Goal: Information Seeking & Learning: Learn about a topic

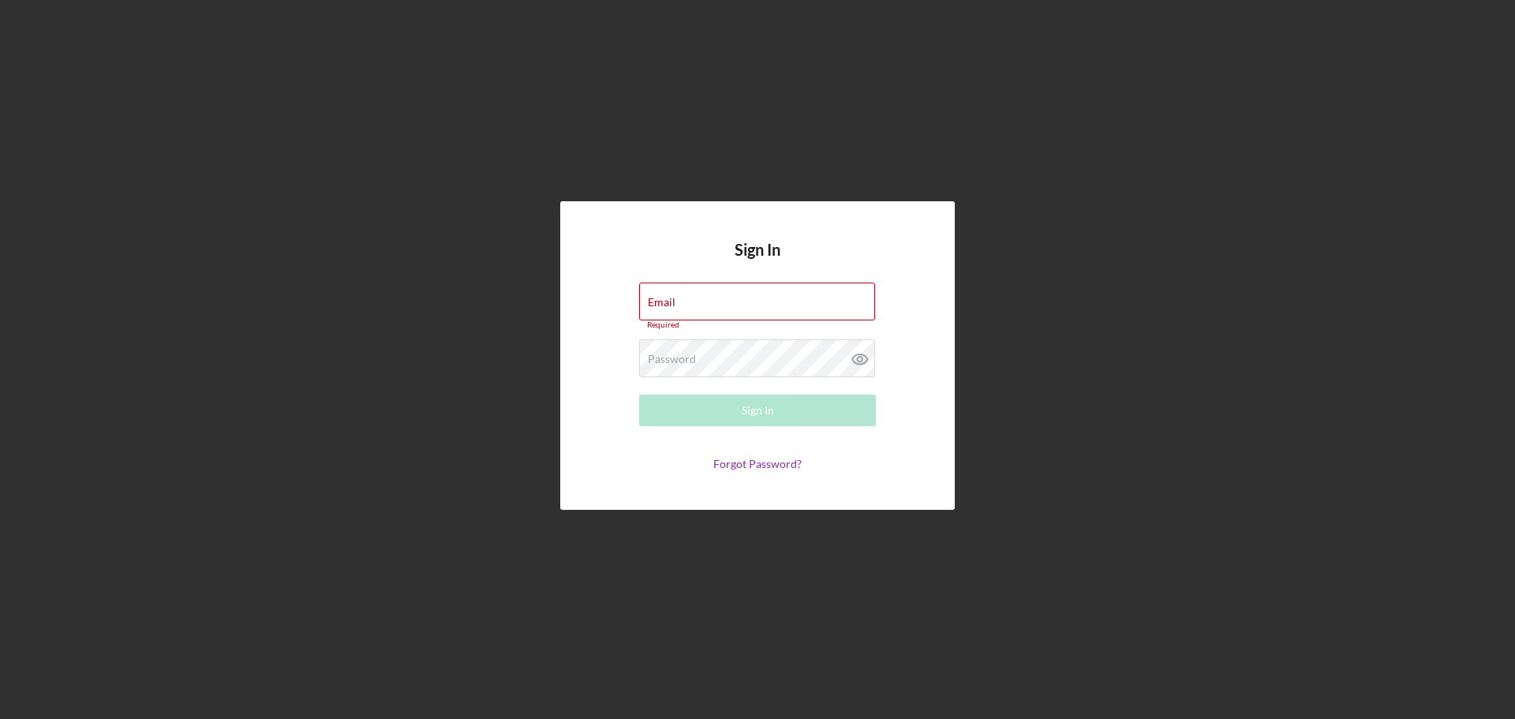
type input "[EMAIL_ADDRESS][DOMAIN_NAME]"
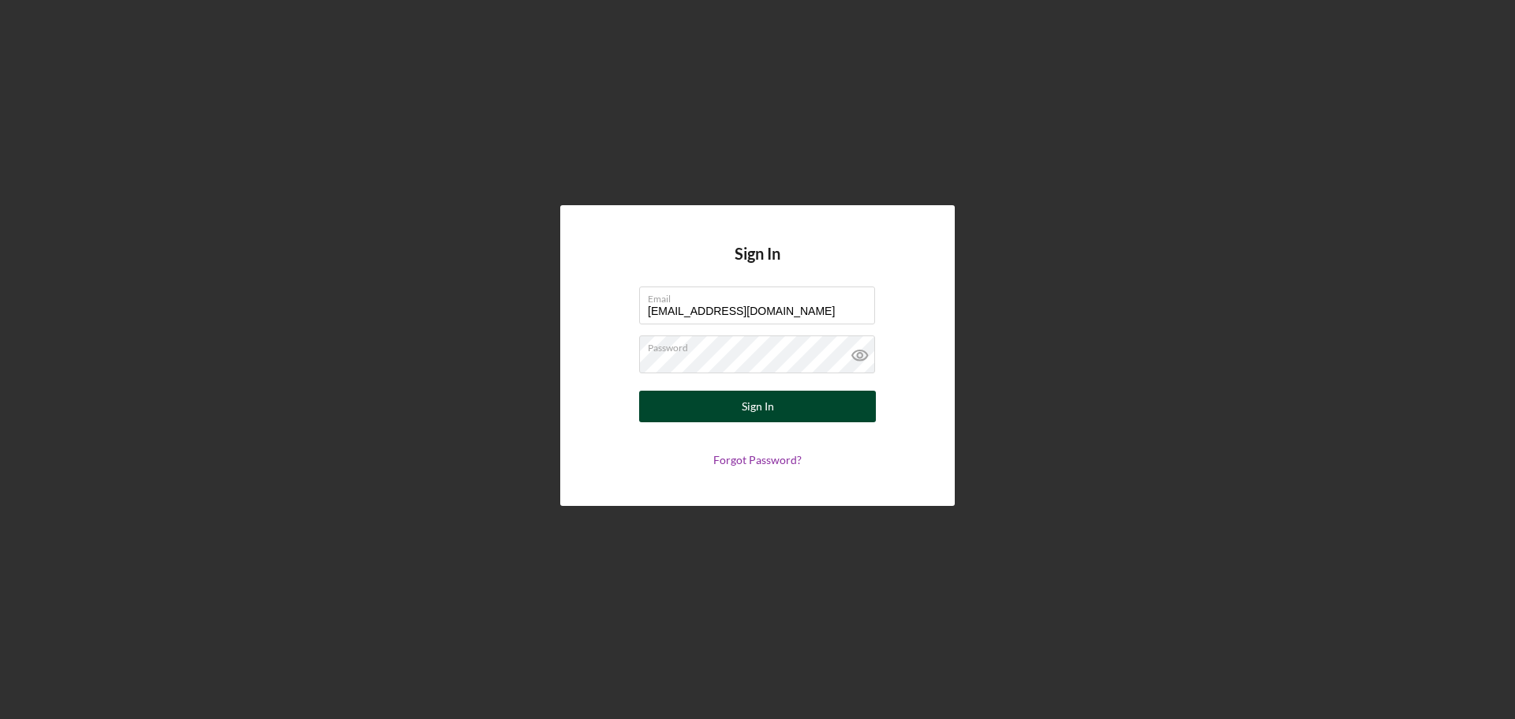
click at [767, 407] on div "Sign In" at bounding box center [758, 407] width 32 height 32
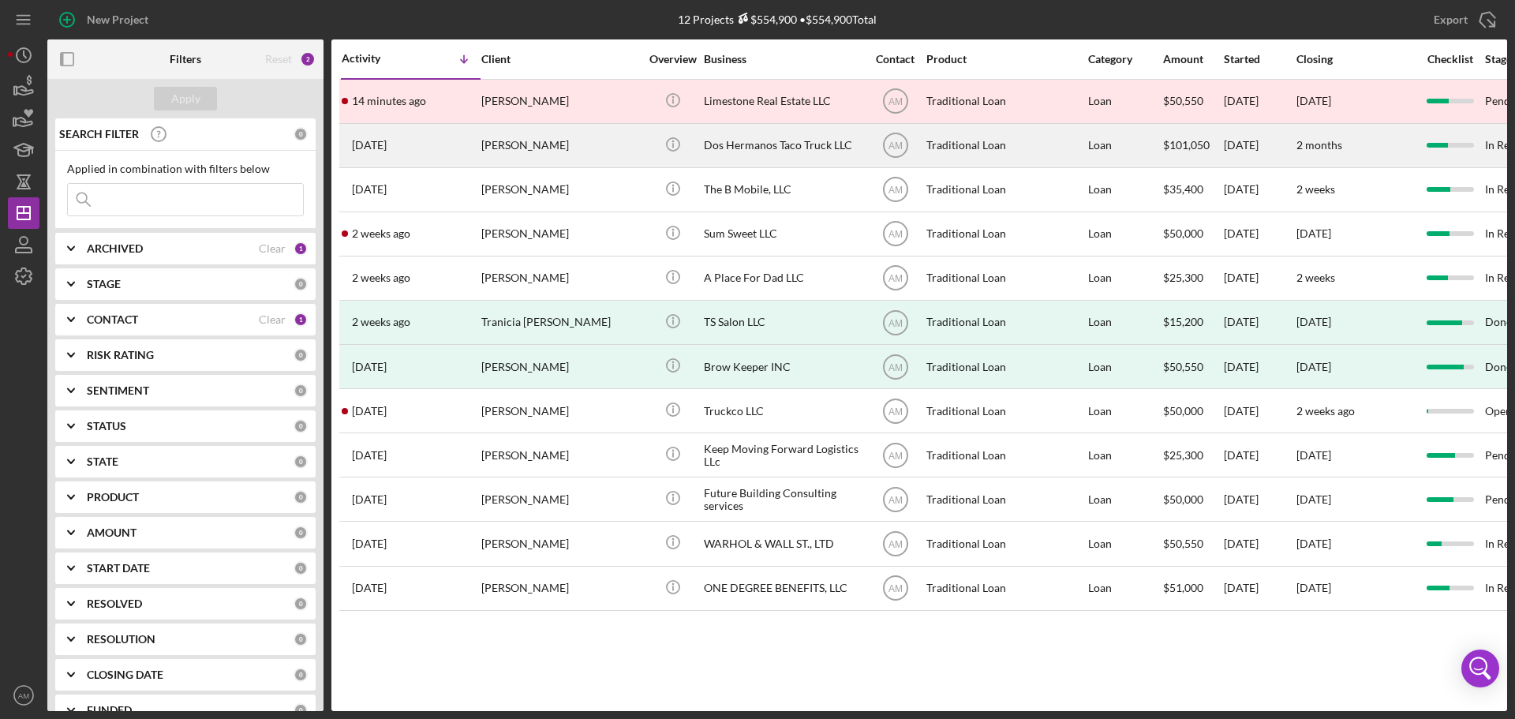
click at [551, 148] on div "[PERSON_NAME]" at bounding box center [560, 146] width 158 height 42
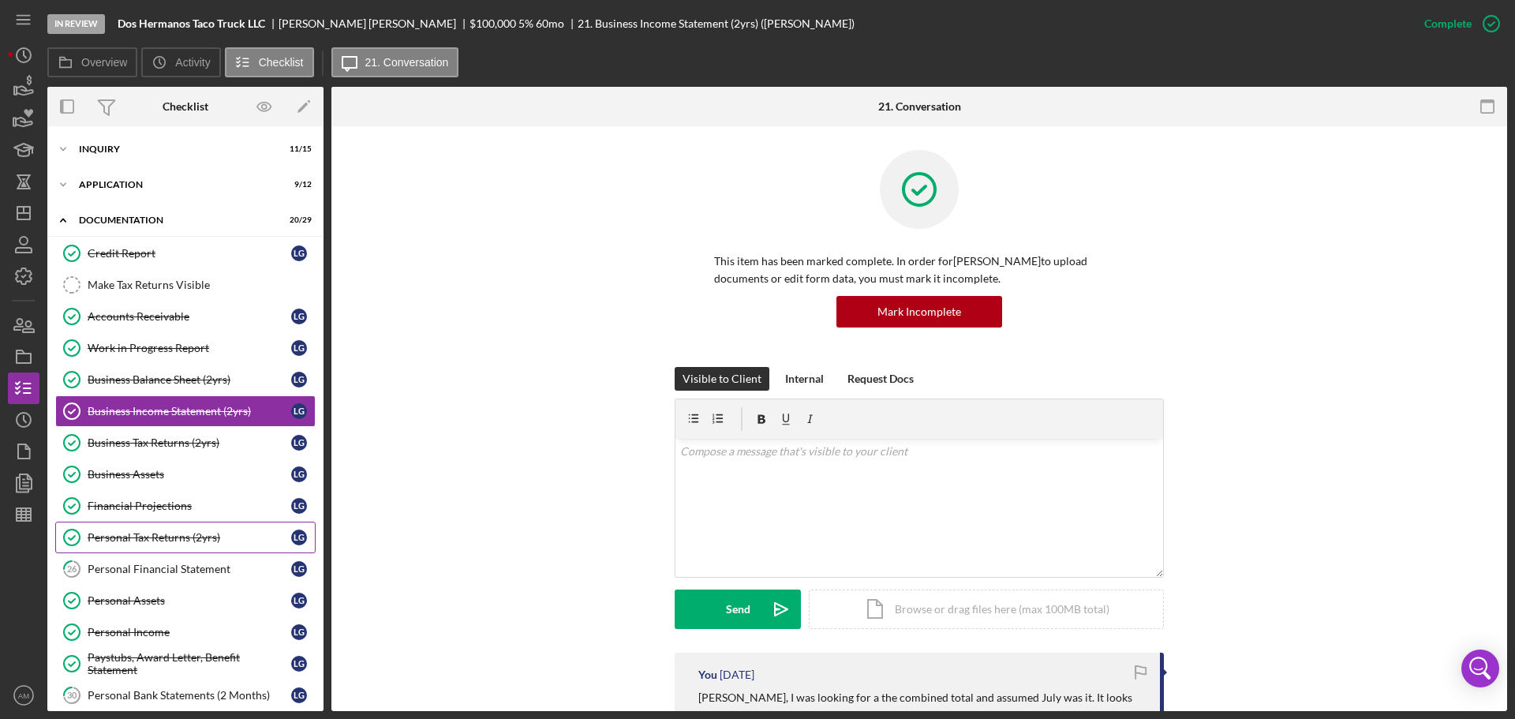
click at [178, 535] on div "Personal Tax Returns (2yrs)" at bounding box center [190, 537] width 204 height 13
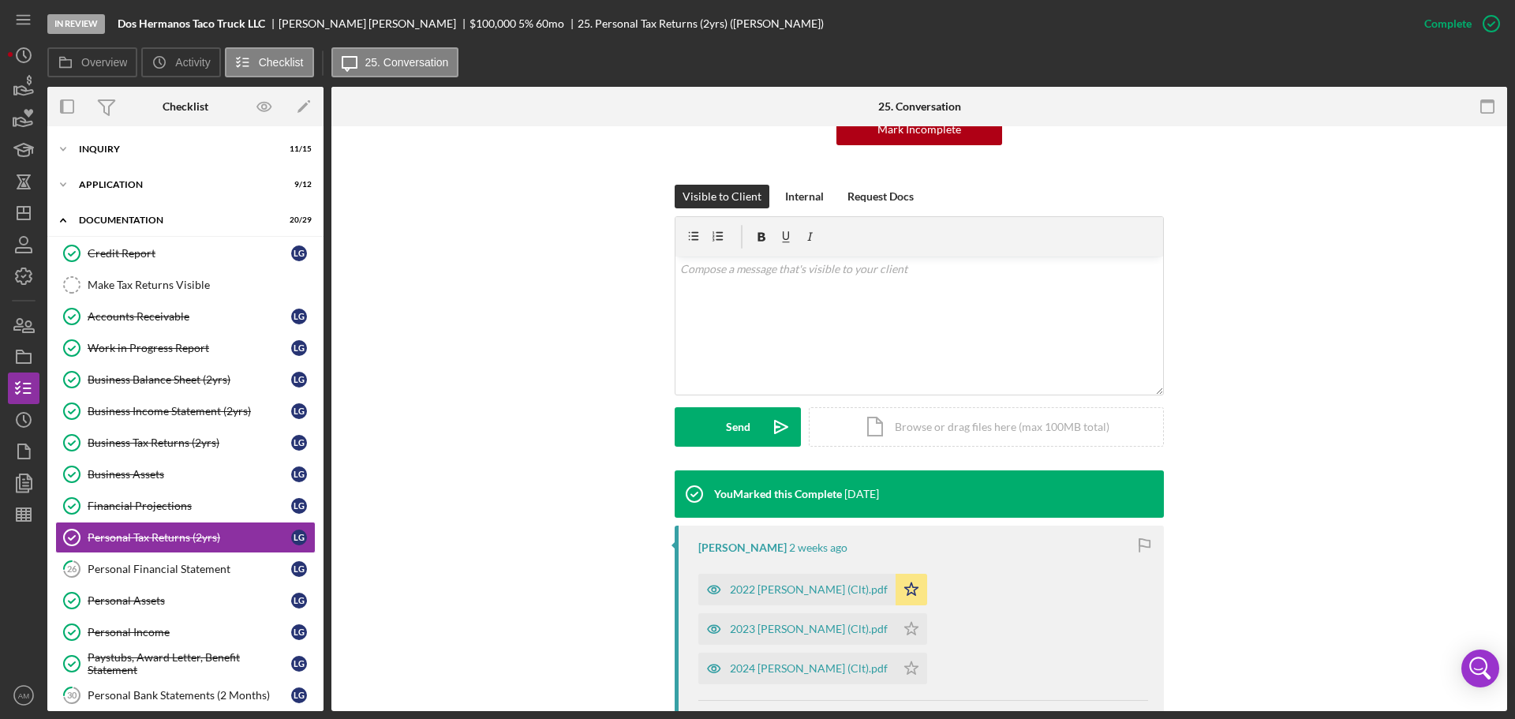
scroll to position [237, 0]
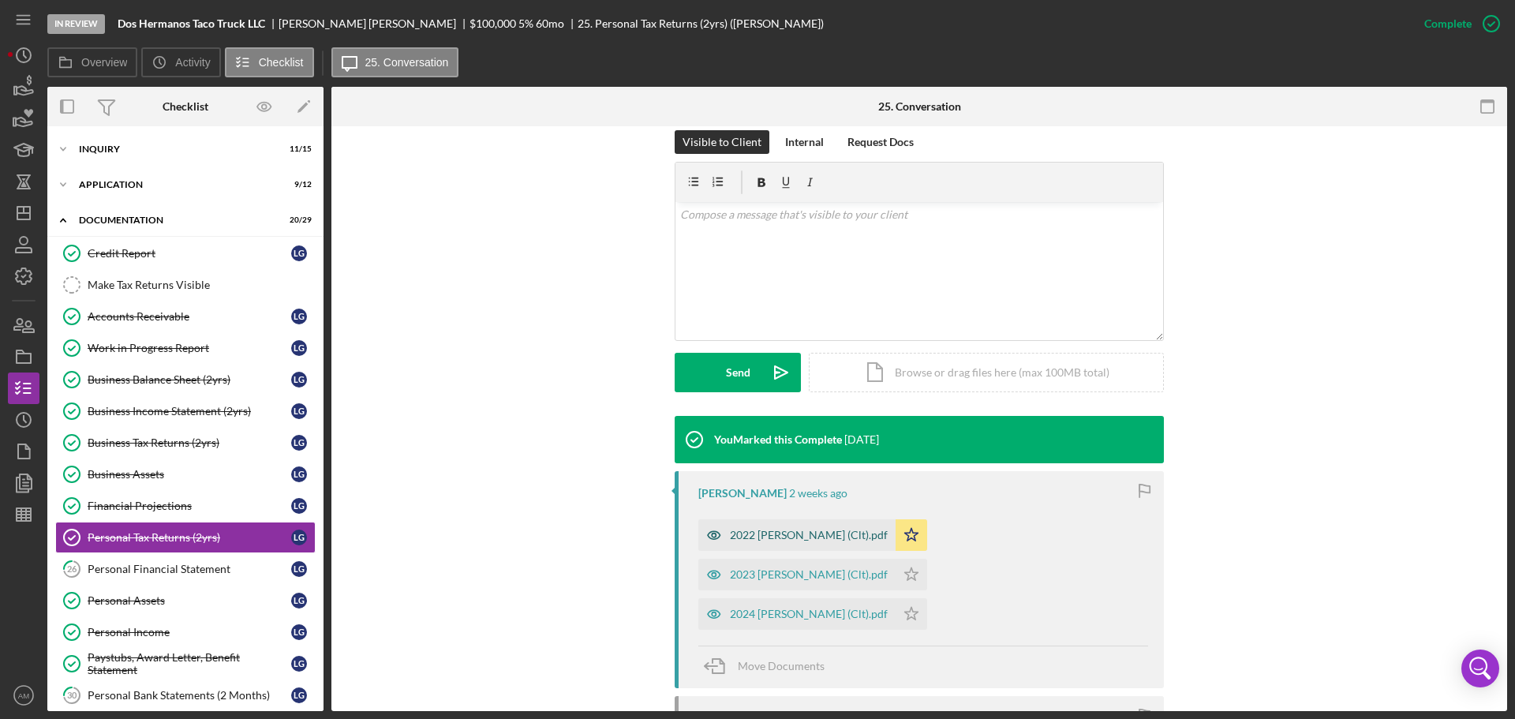
click at [797, 530] on div "2022 Gutierrez, Lisa (Clt).pdf" at bounding box center [809, 535] width 158 height 13
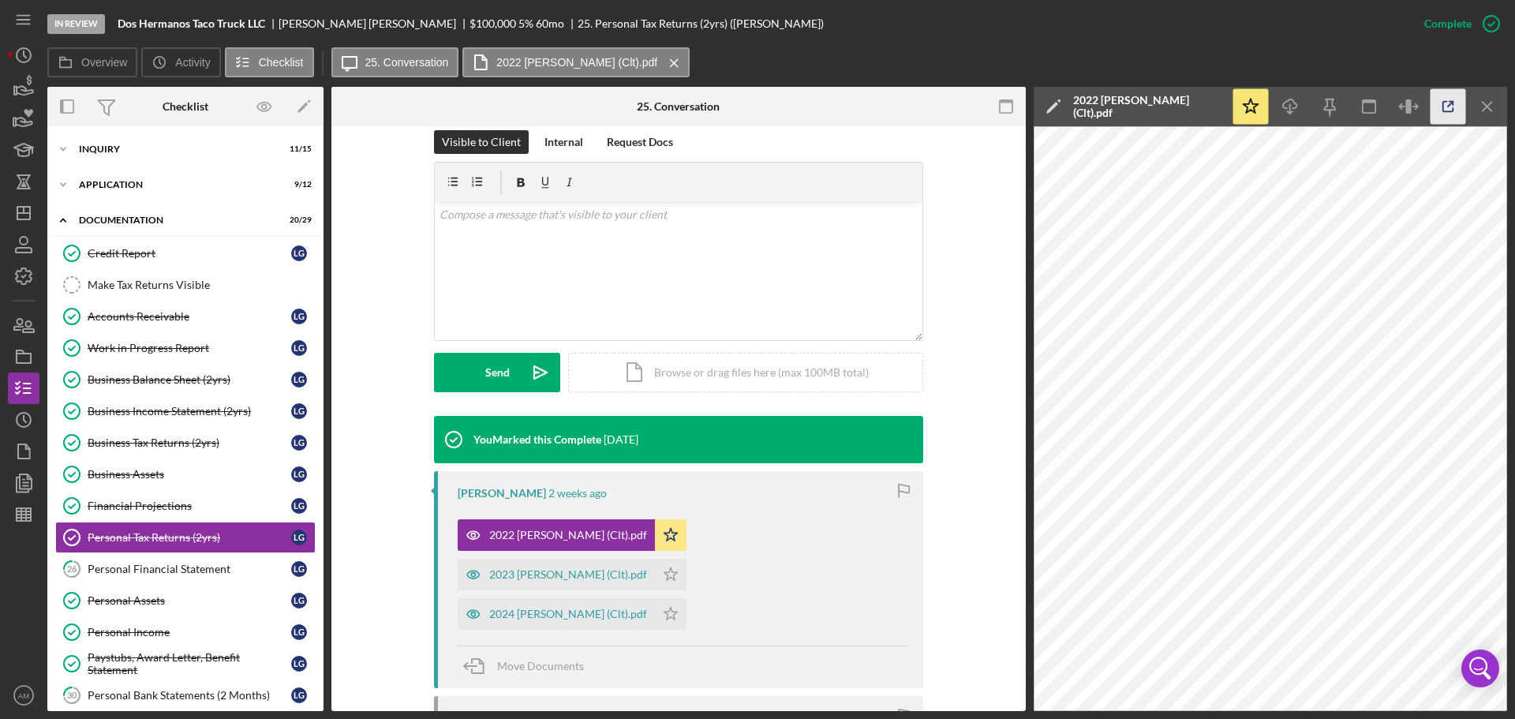
click at [1449, 103] on icon "button" at bounding box center [1449, 107] width 36 height 36
click at [1494, 106] on icon "Icon/Menu Close" at bounding box center [1488, 107] width 36 height 36
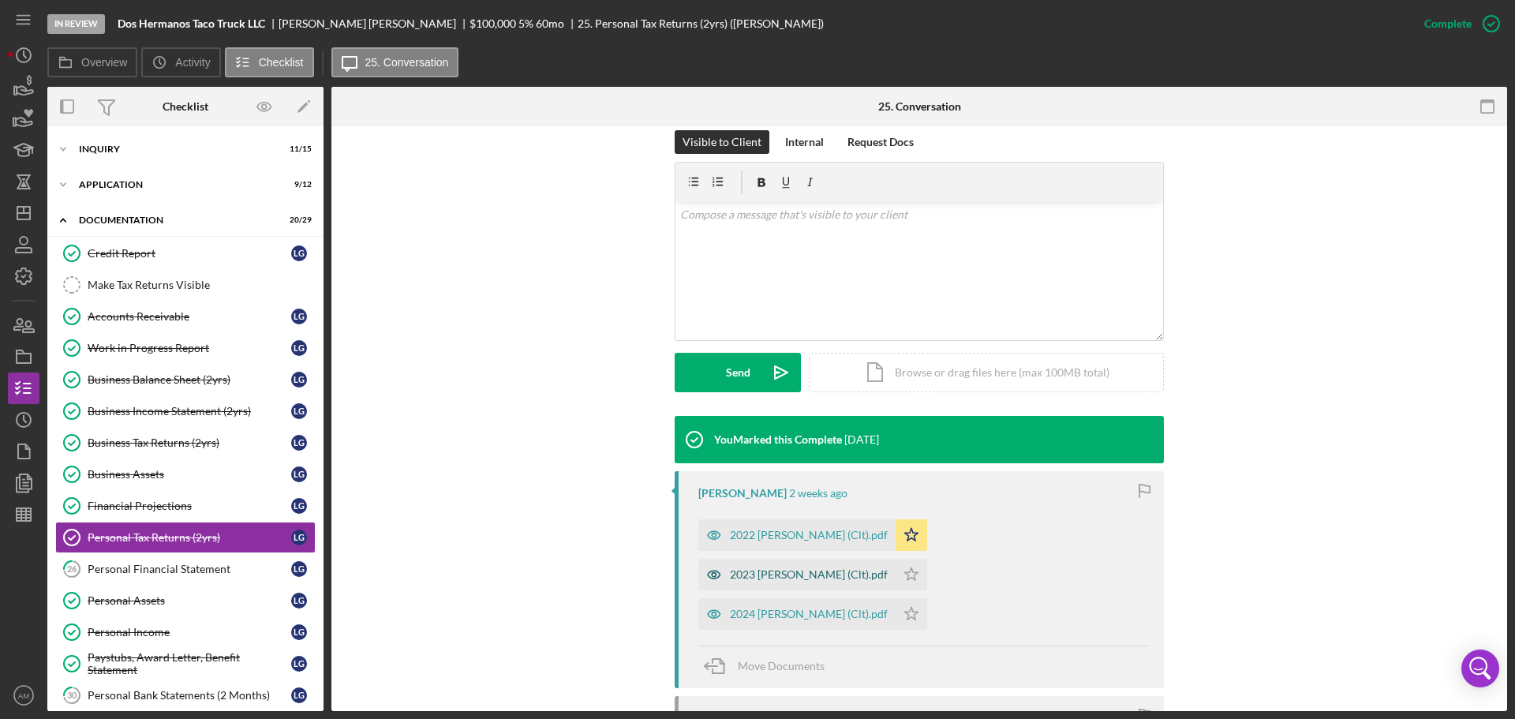
click at [888, 568] on div "2023 Gutierrez, Lisa (Clt).pdf" at bounding box center [809, 574] width 158 height 13
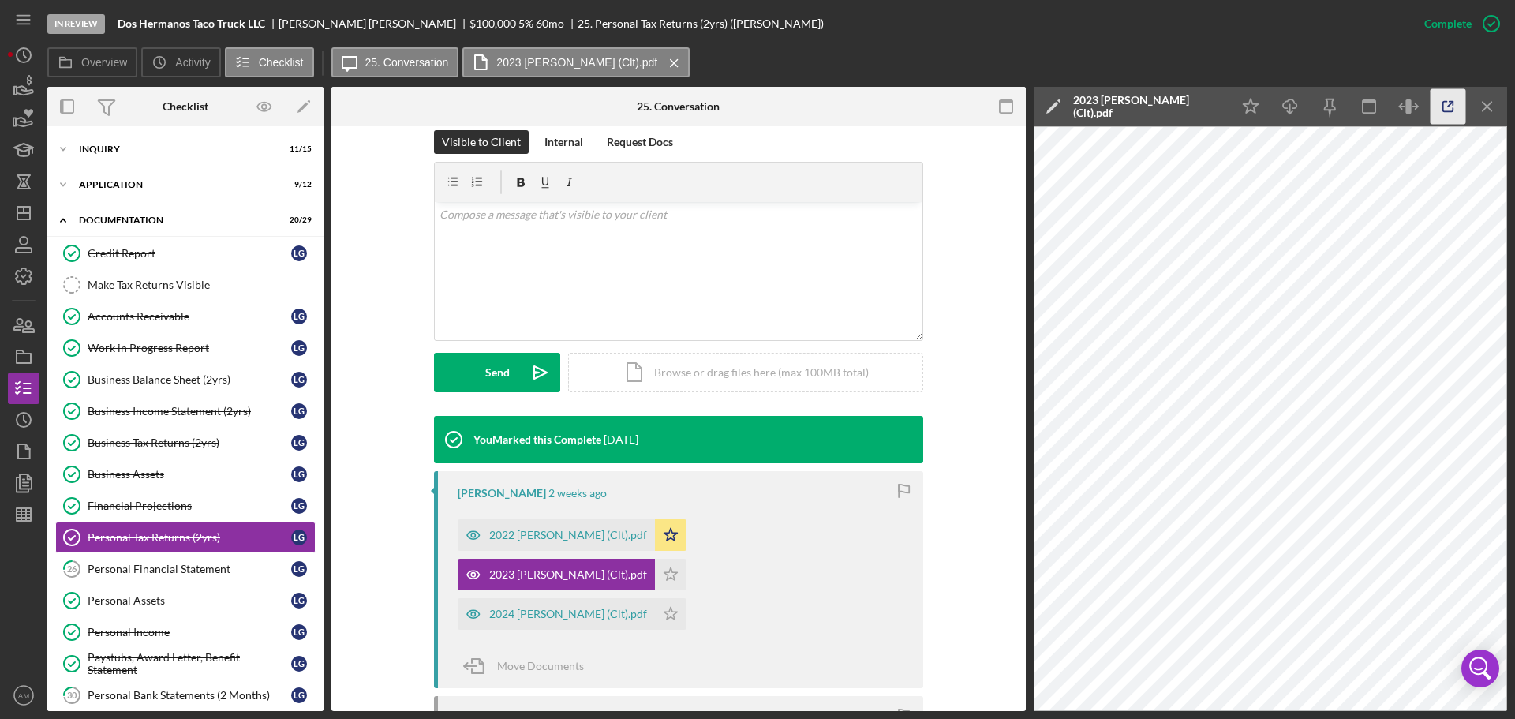
click at [1450, 104] on line "button" at bounding box center [1450, 104] width 5 height 5
click at [525, 608] on div "2024 Gutierrez, Lisa (Clt).pdf" at bounding box center [568, 614] width 158 height 13
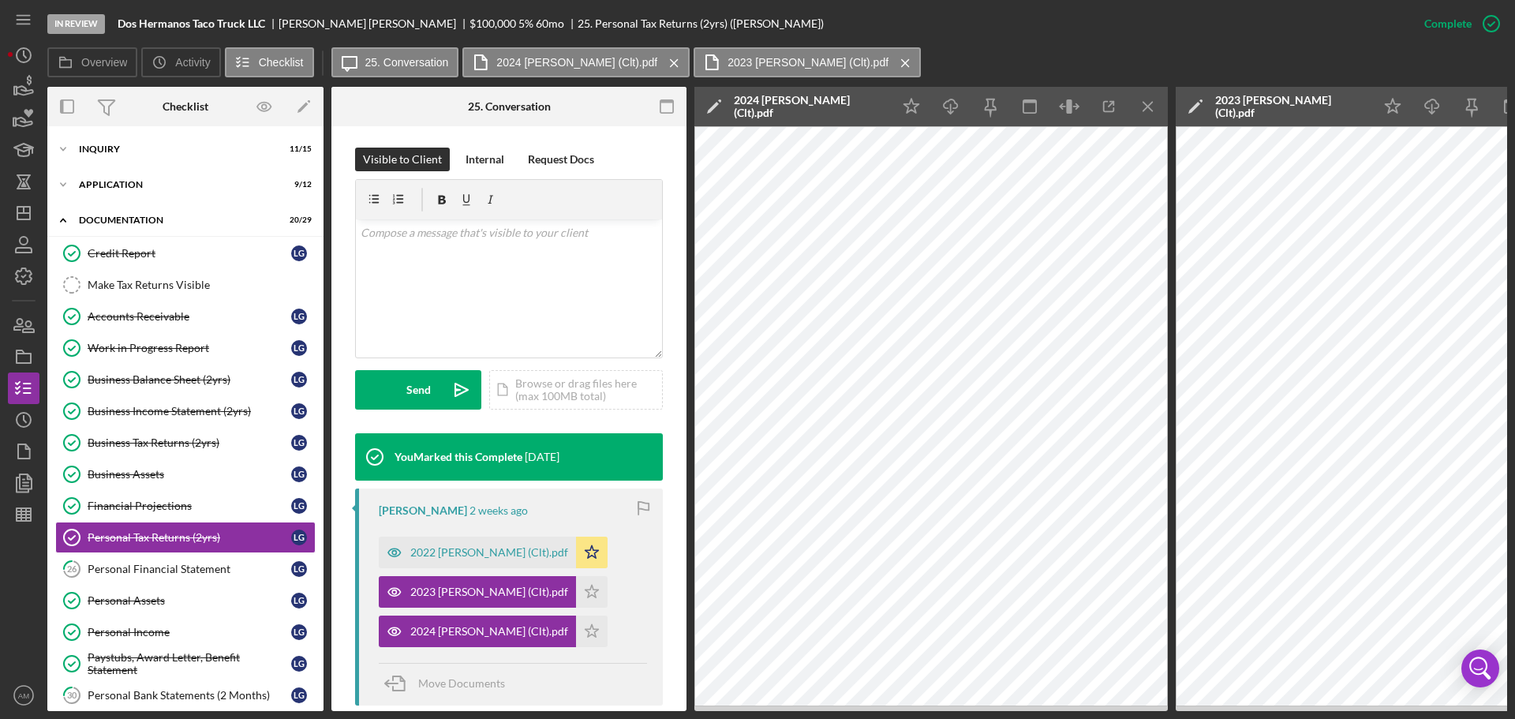
drag, startPoint x: 1255, startPoint y: 712, endPoint x: 1368, endPoint y: 711, distance: 112.9
click at [1369, 711] on div "In Review Dos Hermanos Taco Truck LLC Lisa Gutierrez $100,000 $100,000 5 % 60 m…" at bounding box center [757, 359] width 1515 height 719
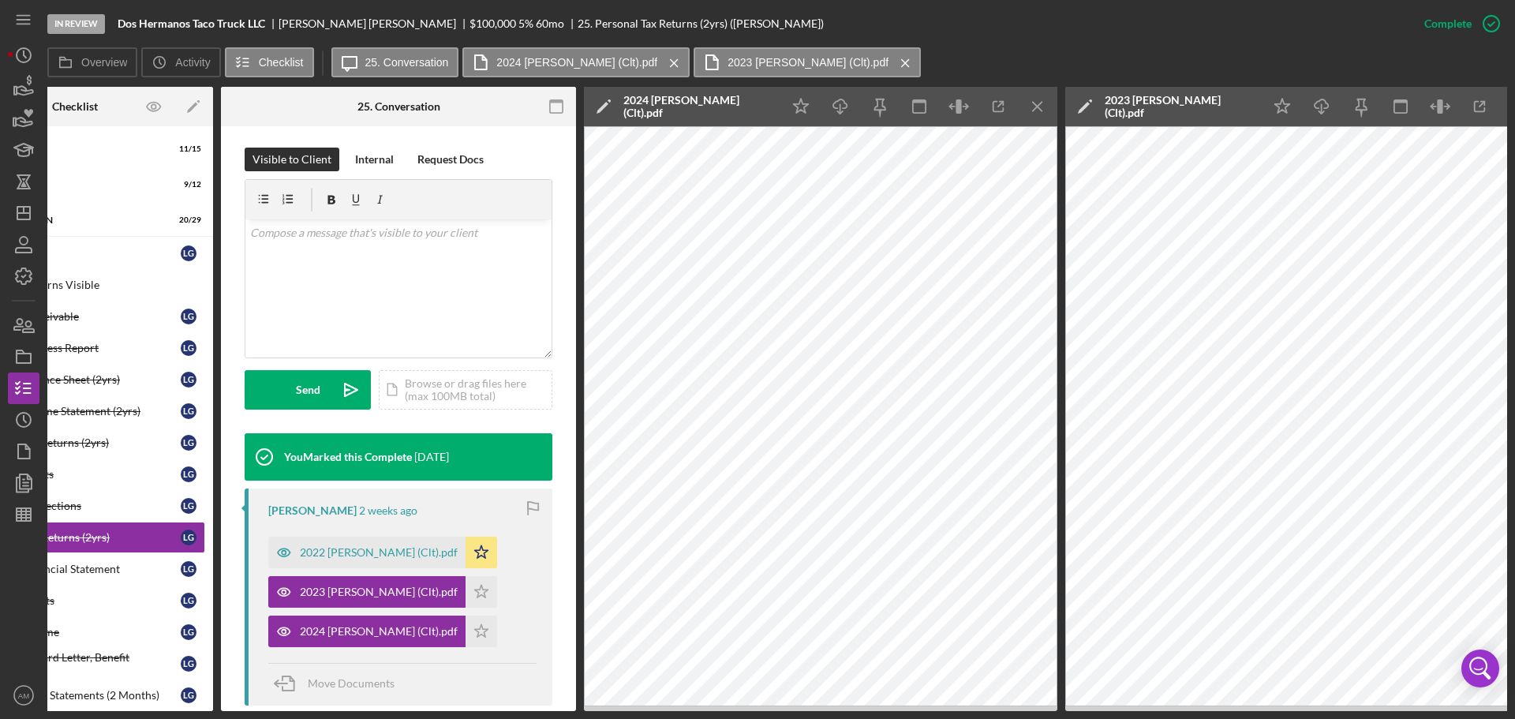
scroll to position [0, 129]
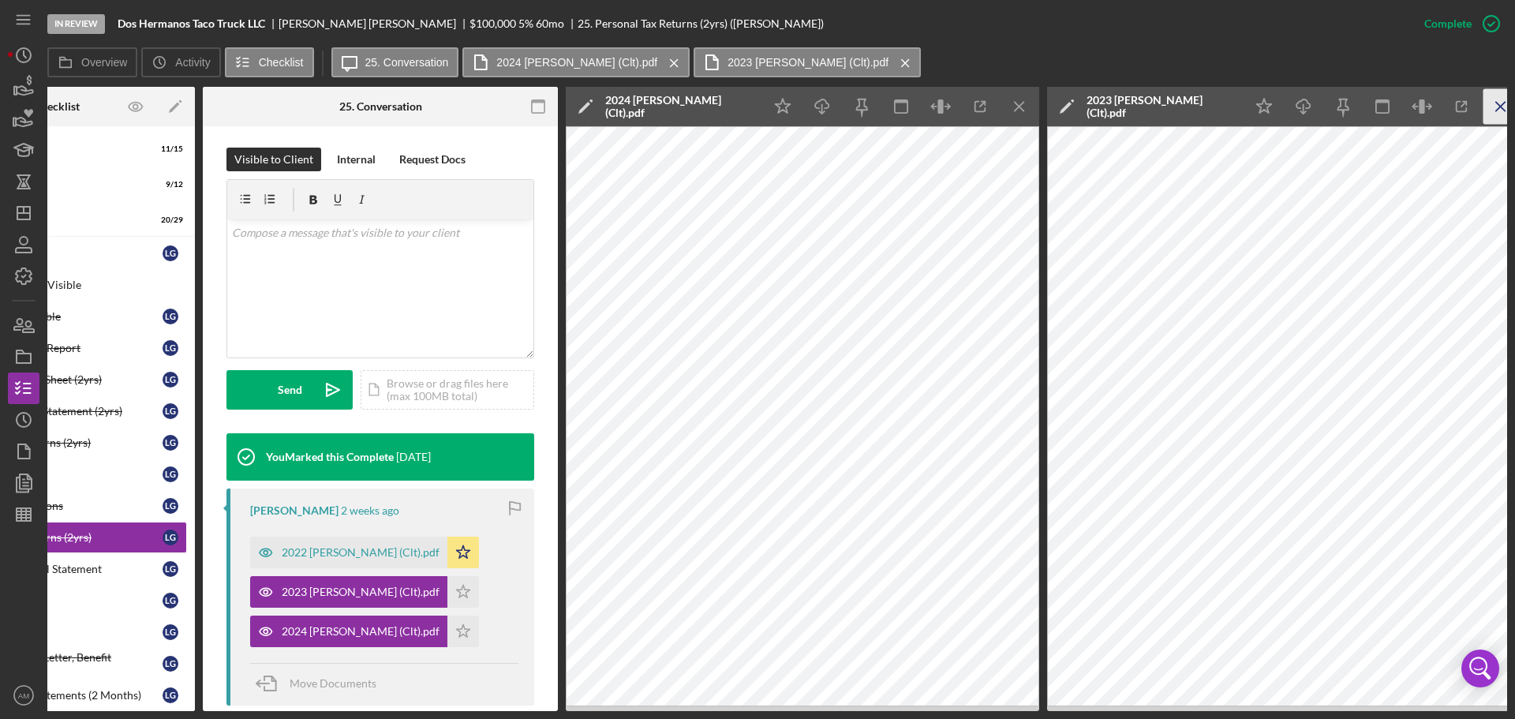
click at [1497, 102] on icon "Icon/Menu Close" at bounding box center [1502, 107] width 36 height 36
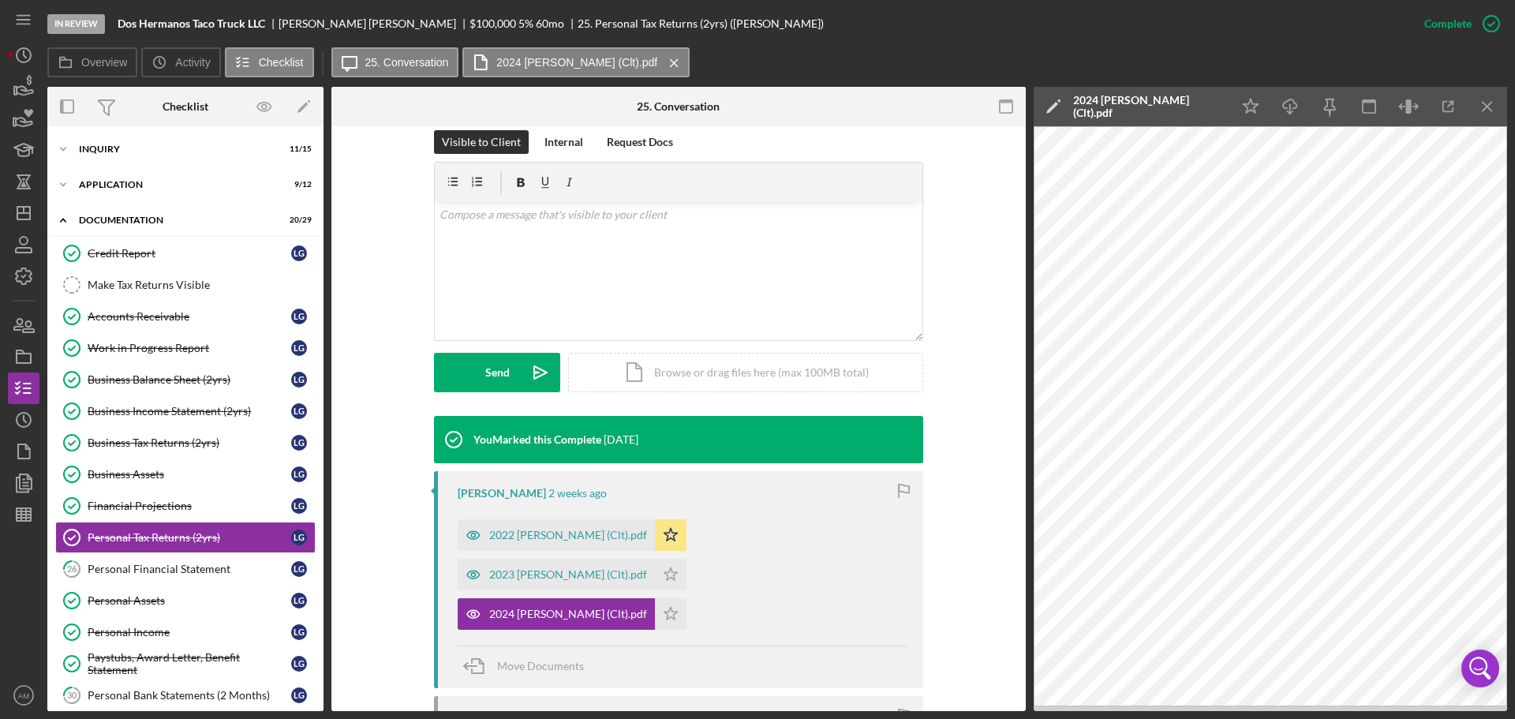
scroll to position [0, 0]
click at [1446, 102] on icon "button" at bounding box center [1449, 107] width 10 height 10
click at [551, 534] on div "2022 Gutierrez, Lisa (Clt).pdf" at bounding box center [568, 535] width 158 height 13
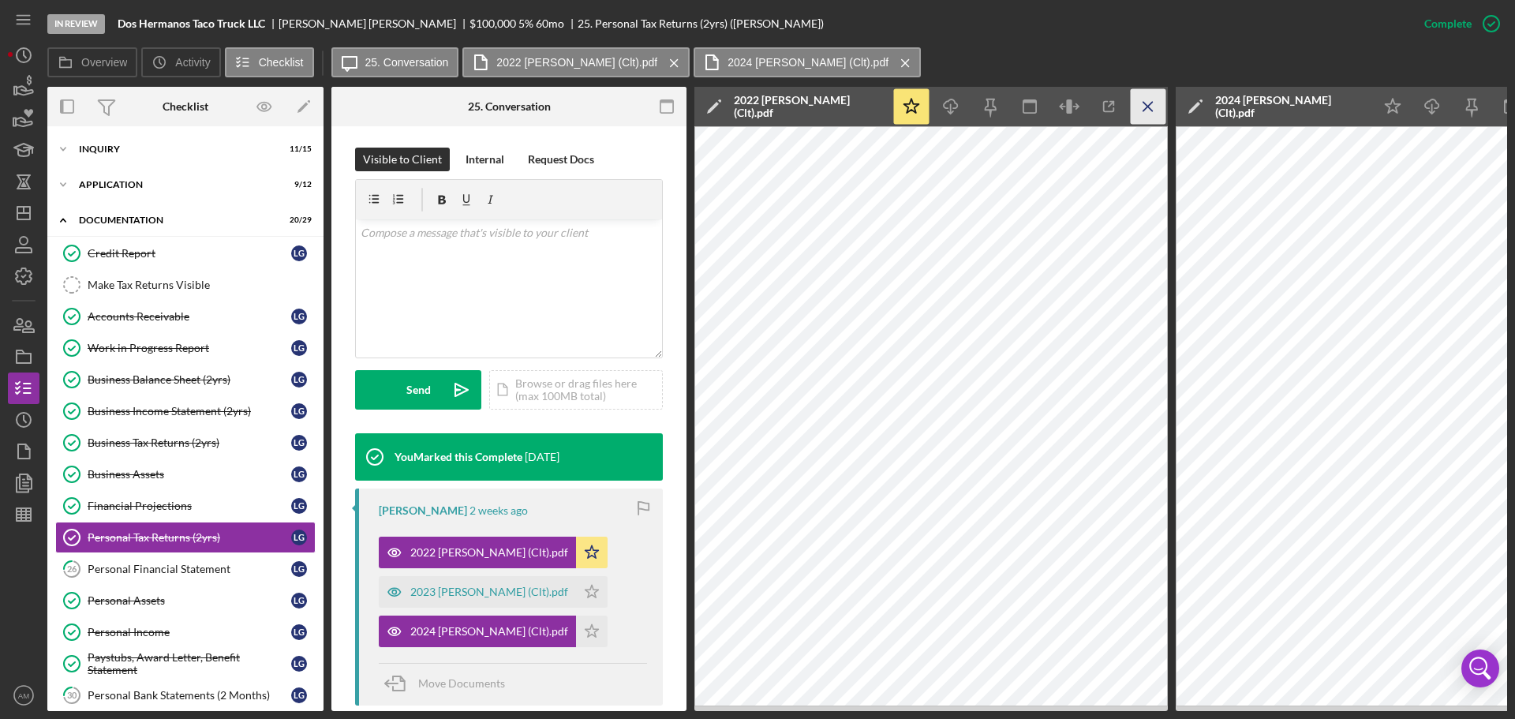
click at [1148, 100] on icon "Icon/Menu Close" at bounding box center [1149, 107] width 36 height 36
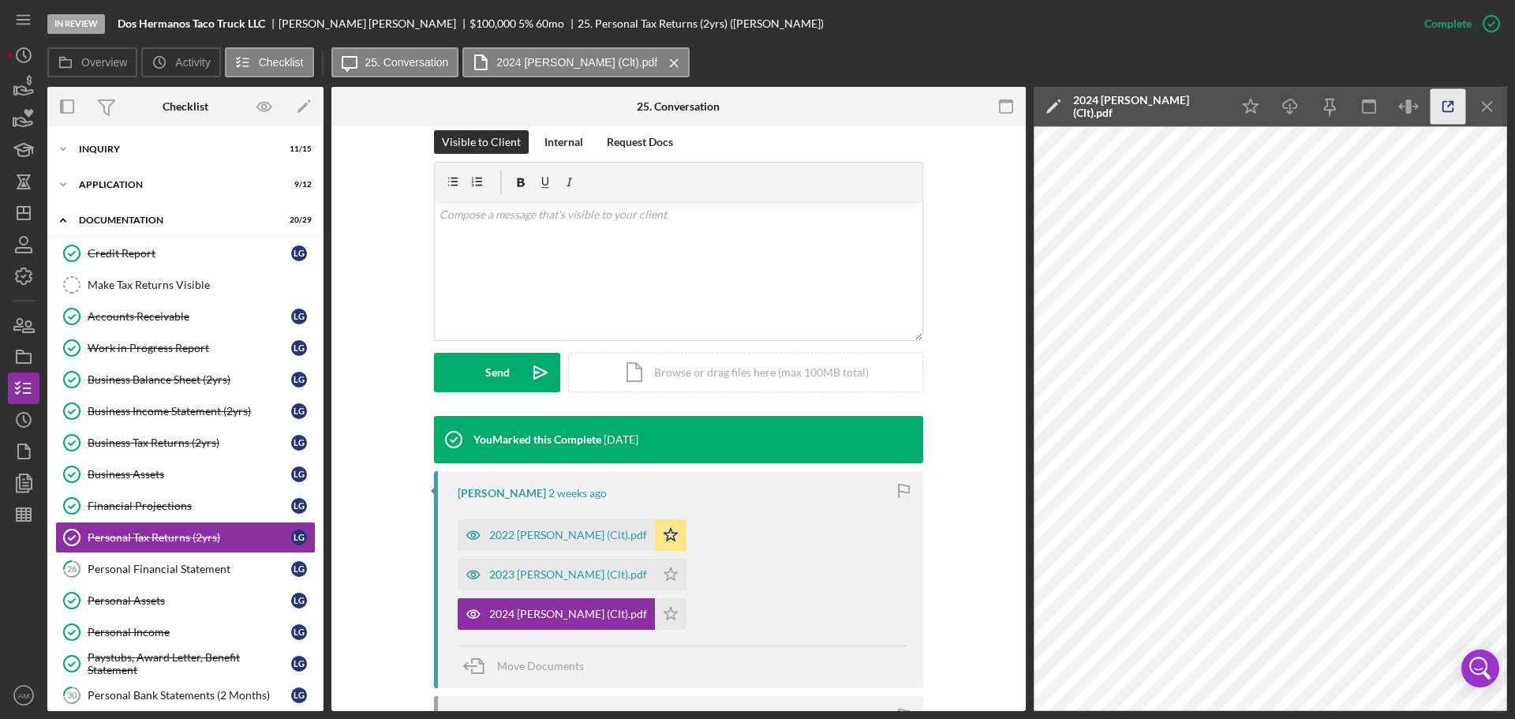
click at [1451, 100] on icon "button" at bounding box center [1449, 107] width 36 height 36
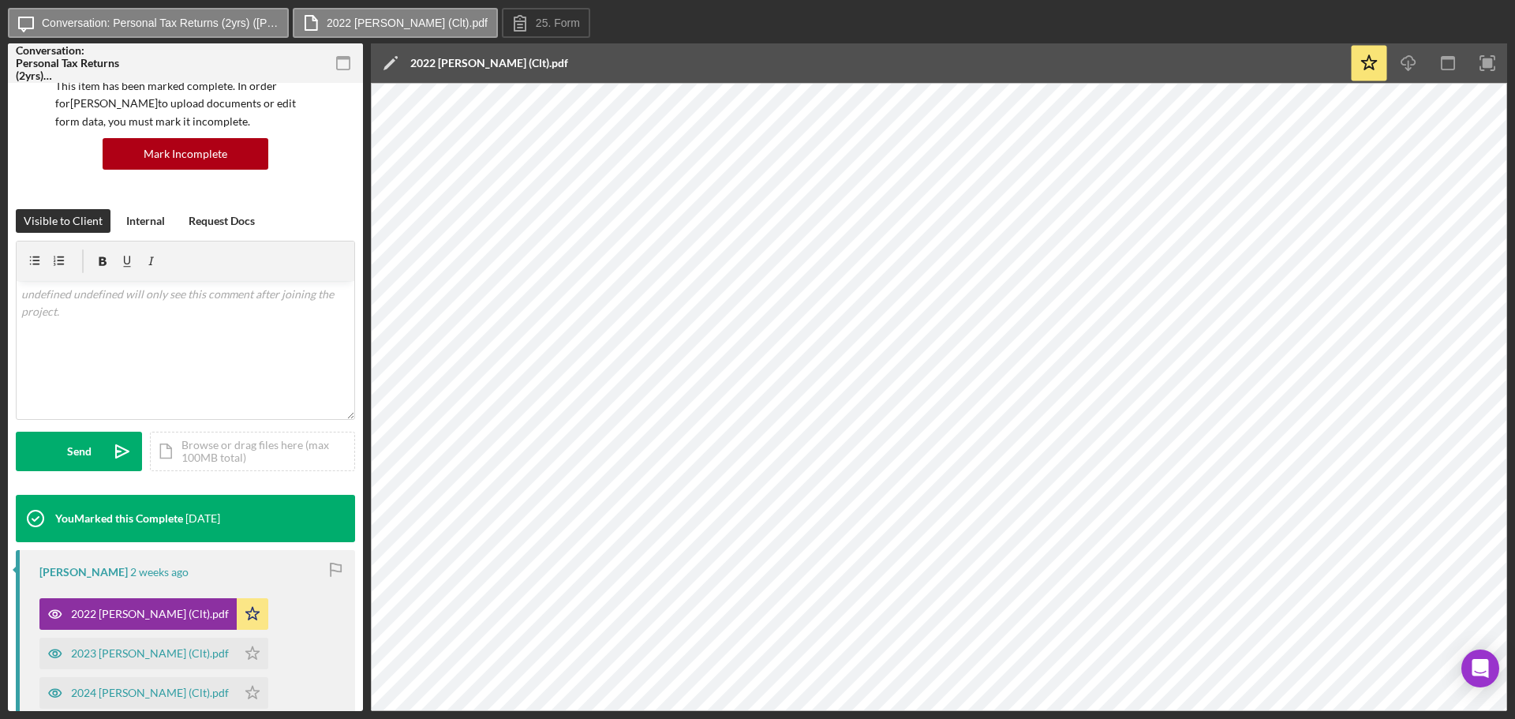
scroll to position [316, 0]
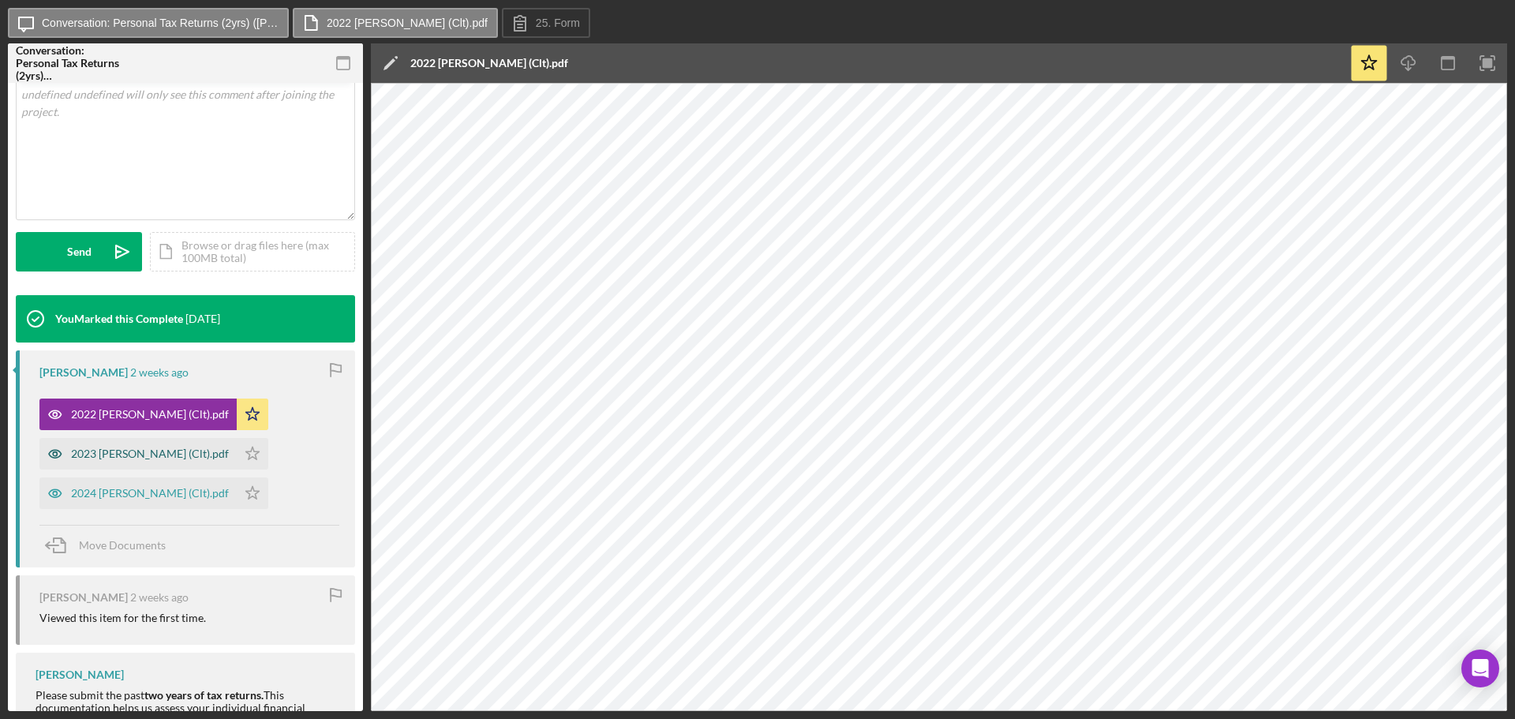
click at [167, 459] on div "2023 Gutierrez, Lisa (Clt).pdf" at bounding box center [150, 454] width 158 height 13
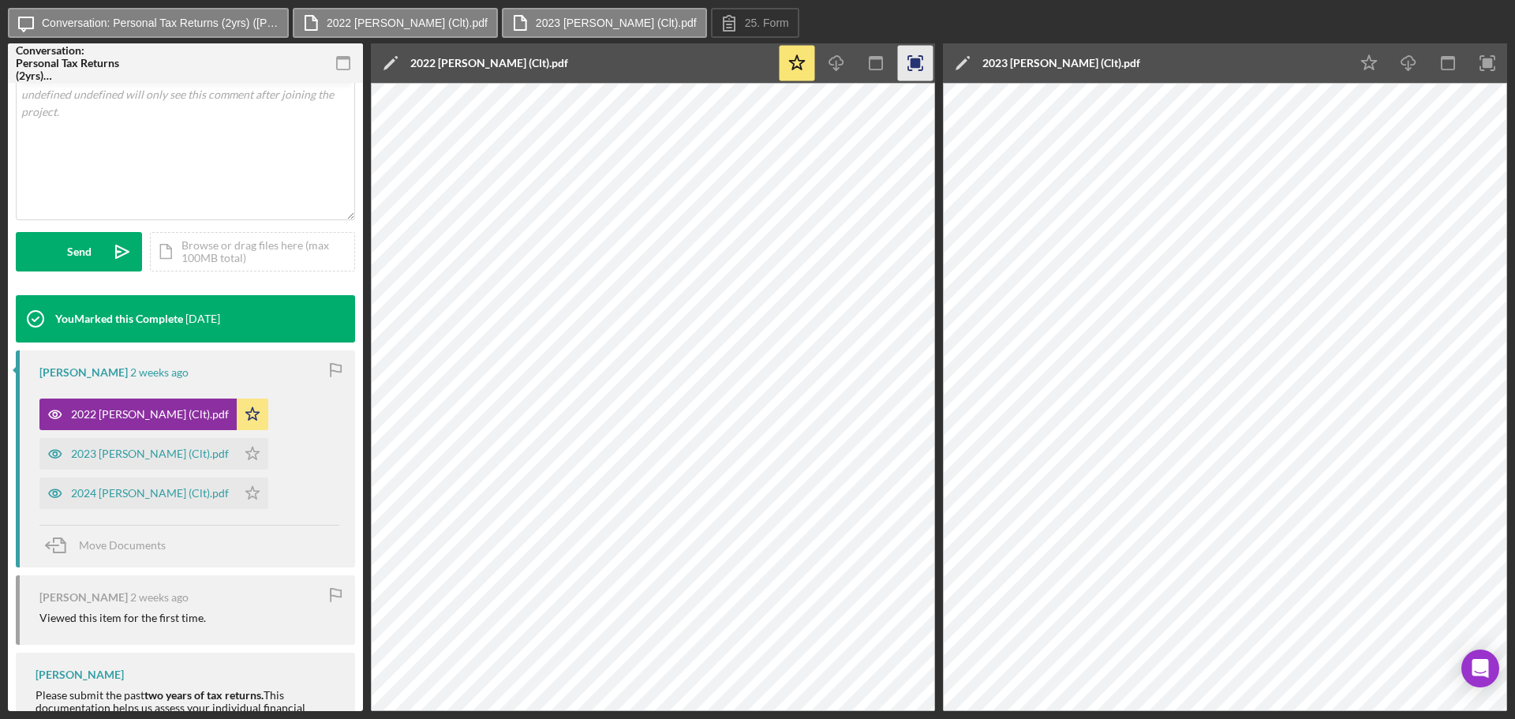
click at [922, 60] on icon "button" at bounding box center [916, 64] width 36 height 36
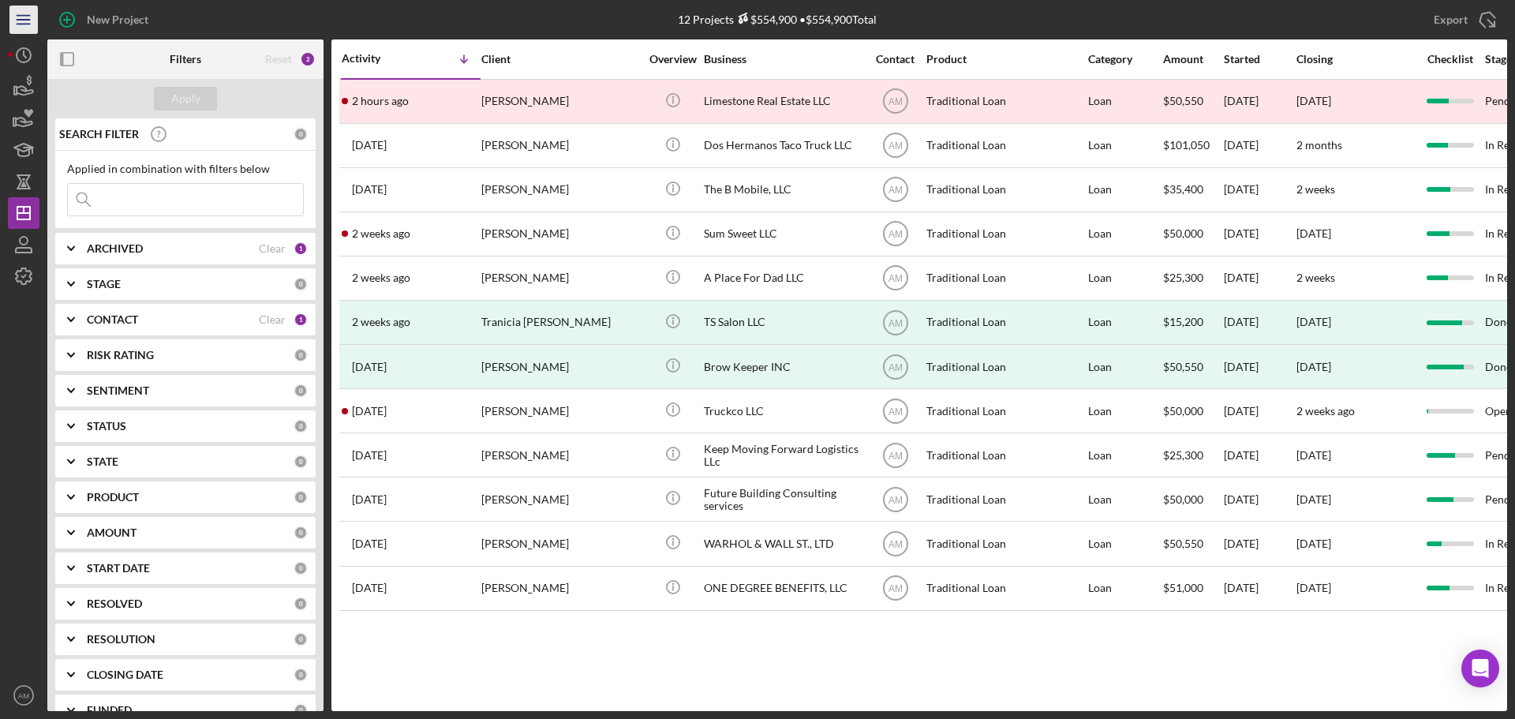
click at [21, 20] on line "button" at bounding box center [23, 20] width 13 height 0
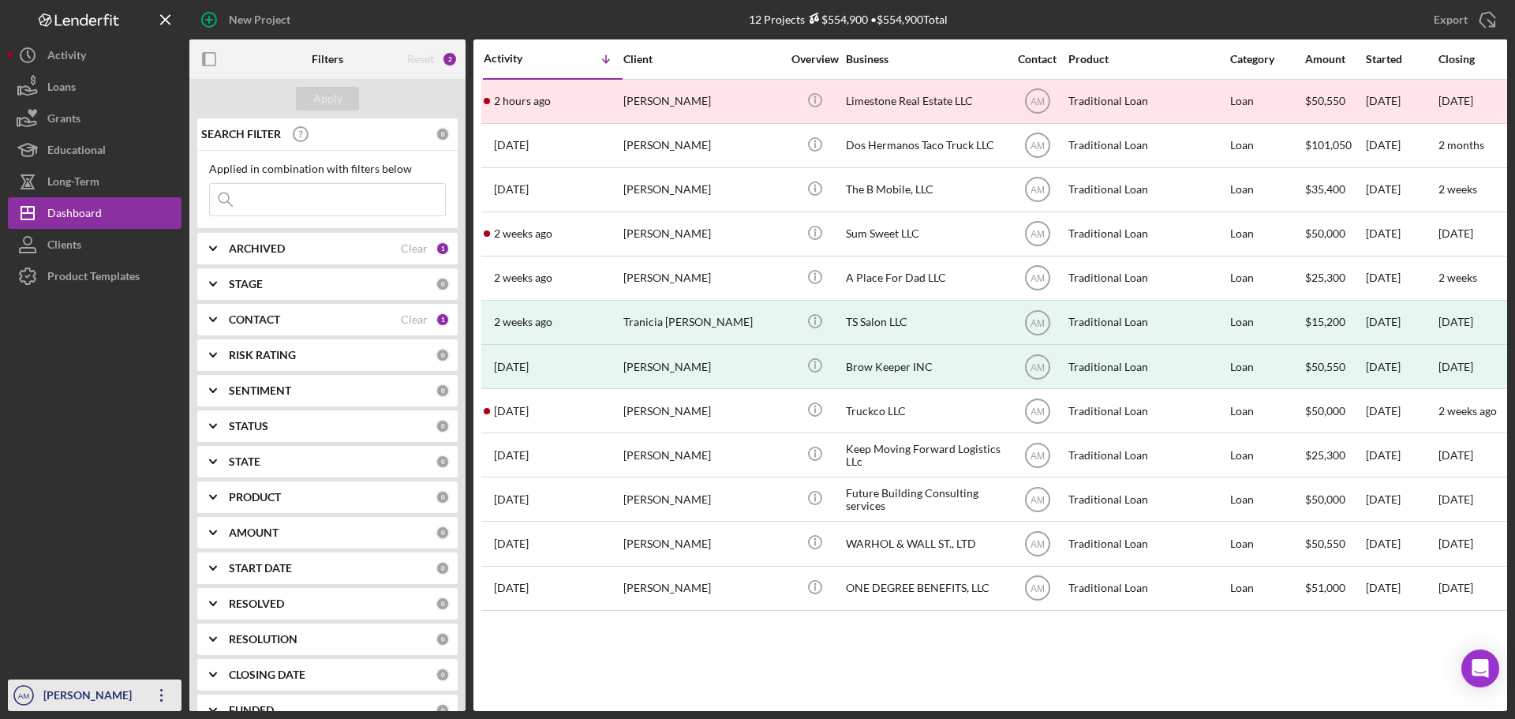
click at [165, 688] on icon "Icon/Overflow" at bounding box center [161, 695] width 39 height 39
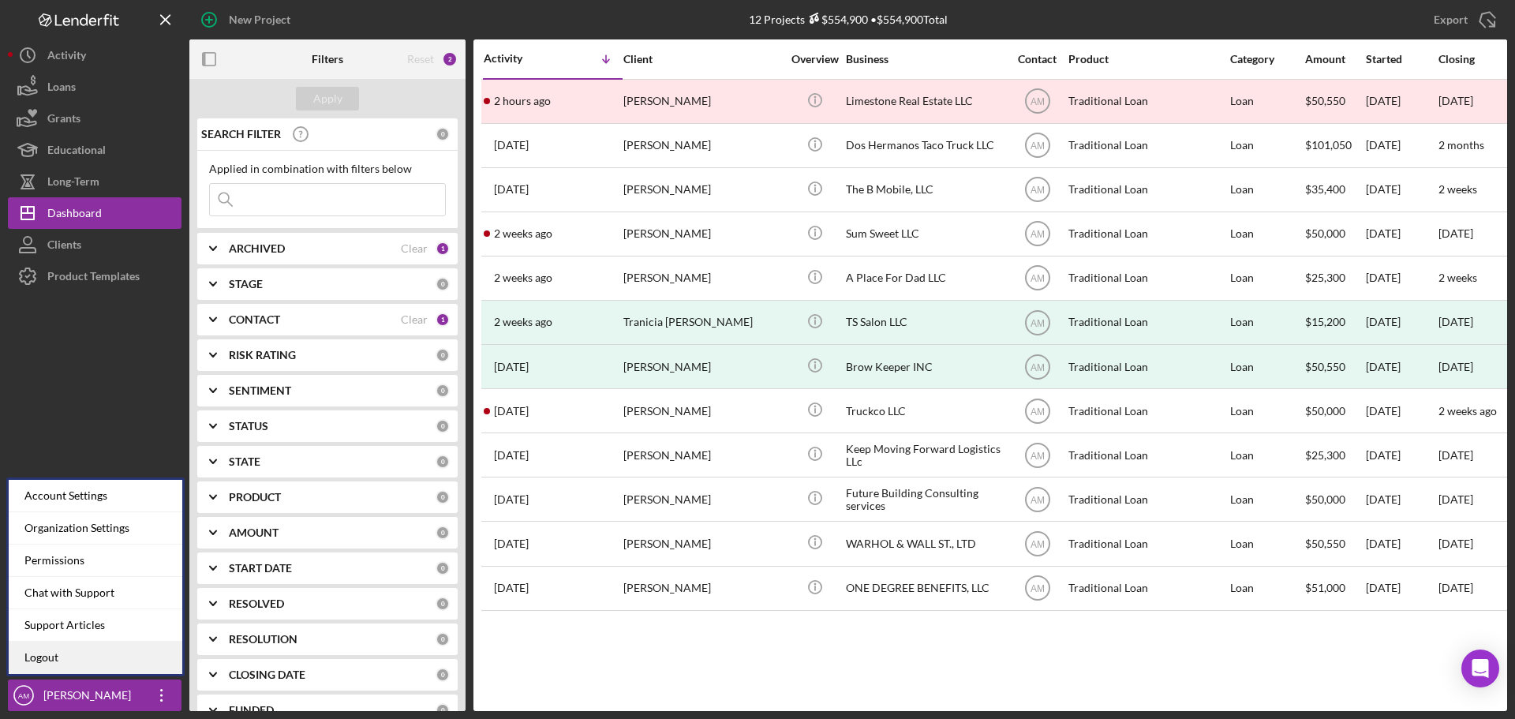
click at [78, 661] on link "Logout" at bounding box center [96, 658] width 174 height 32
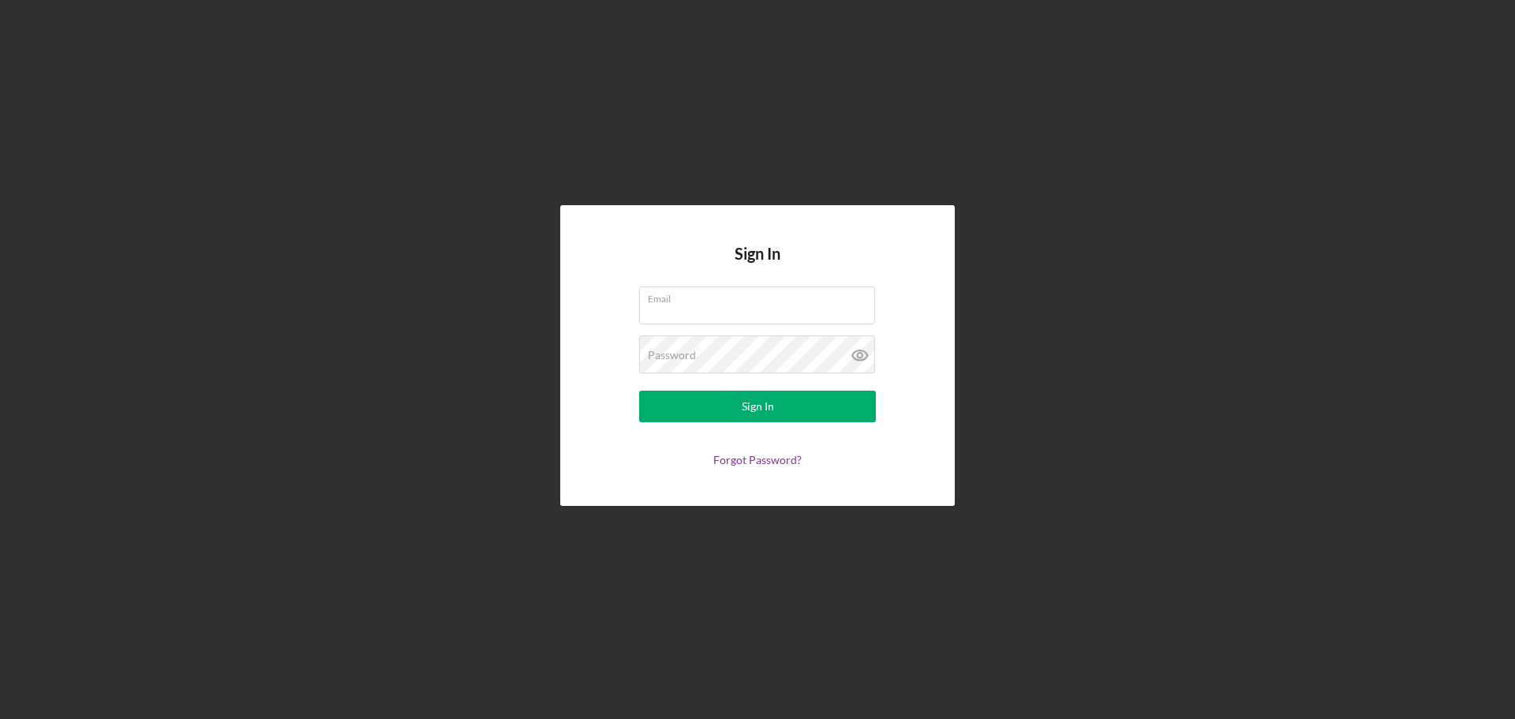
click at [402, 267] on div "Sign In Email Password Sign In Forgot Password?" at bounding box center [758, 355] width 1500 height 711
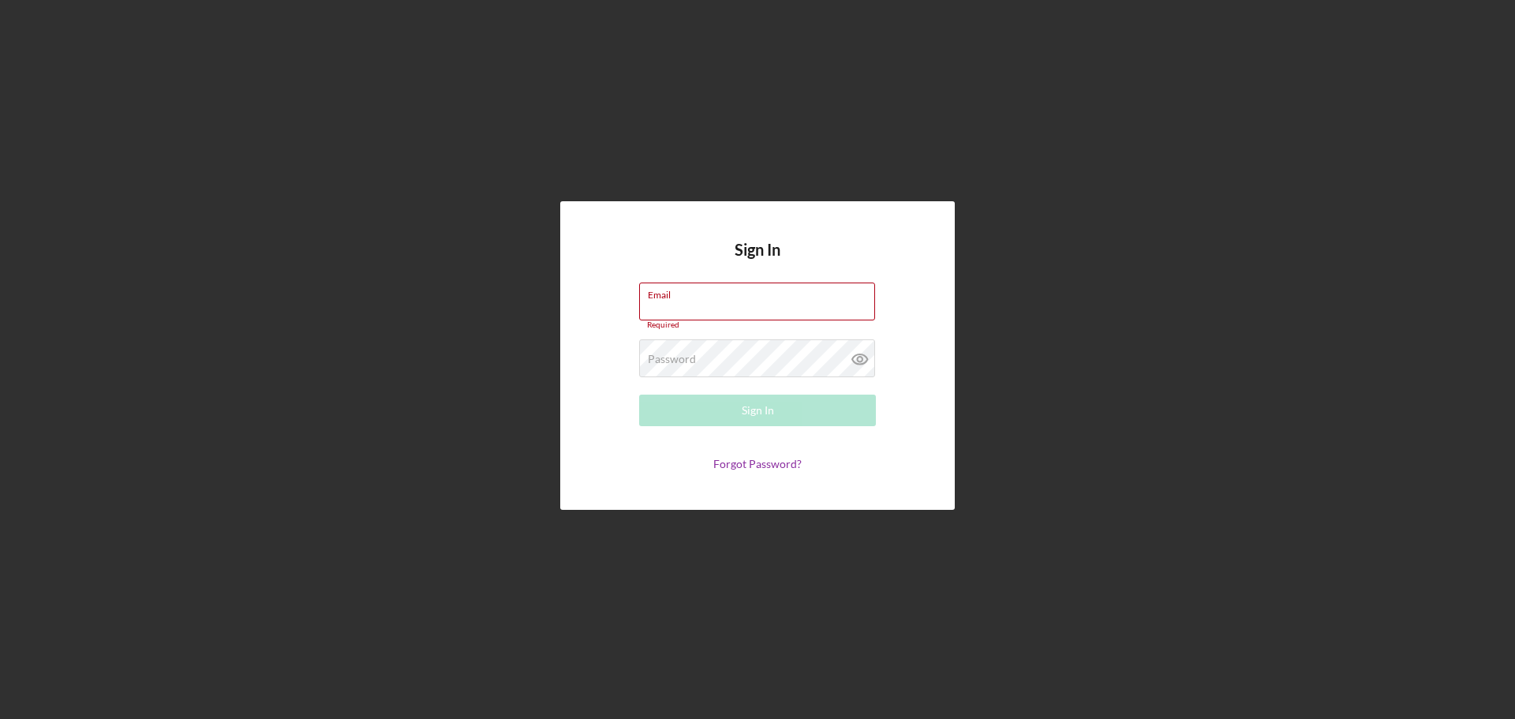
type input "[EMAIL_ADDRESS][DOMAIN_NAME]"
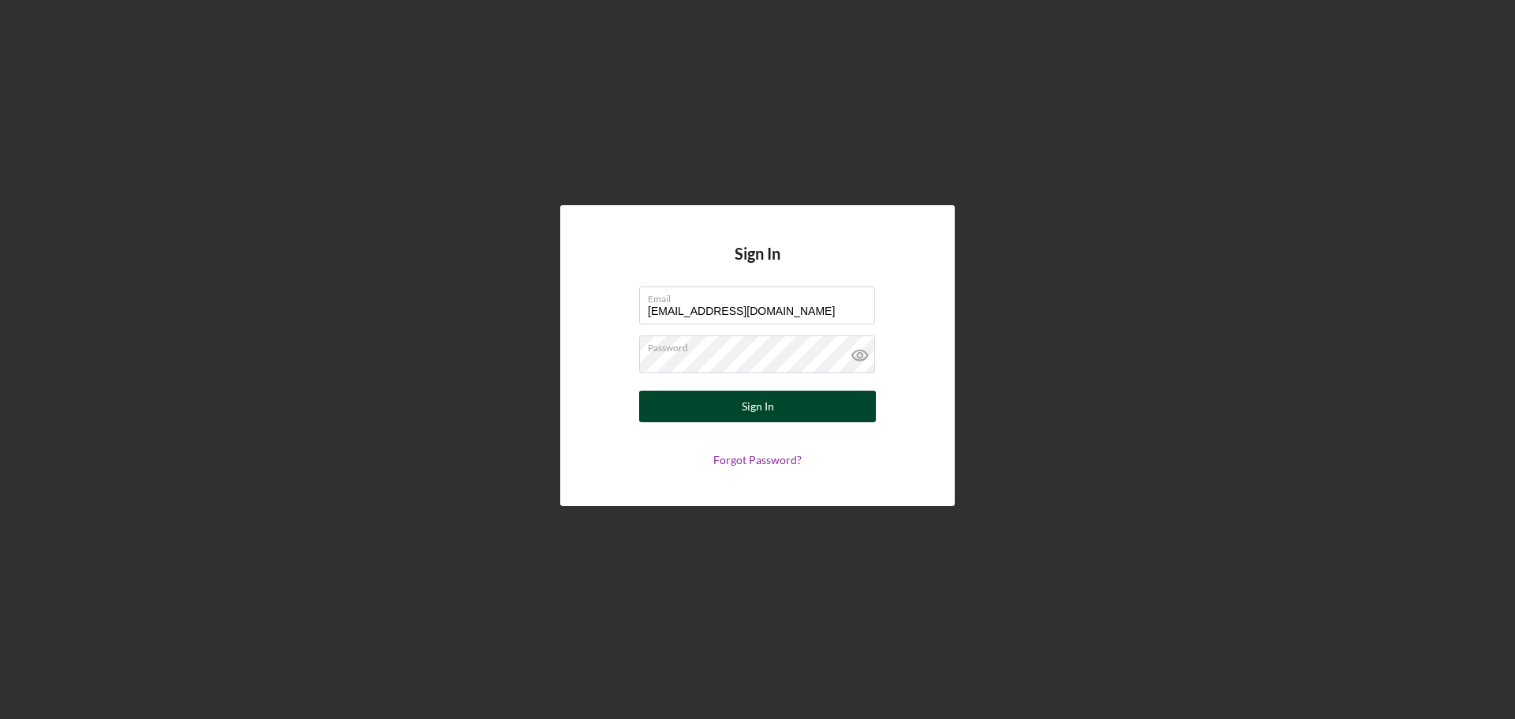
click at [764, 410] on div "Sign In" at bounding box center [758, 407] width 32 height 32
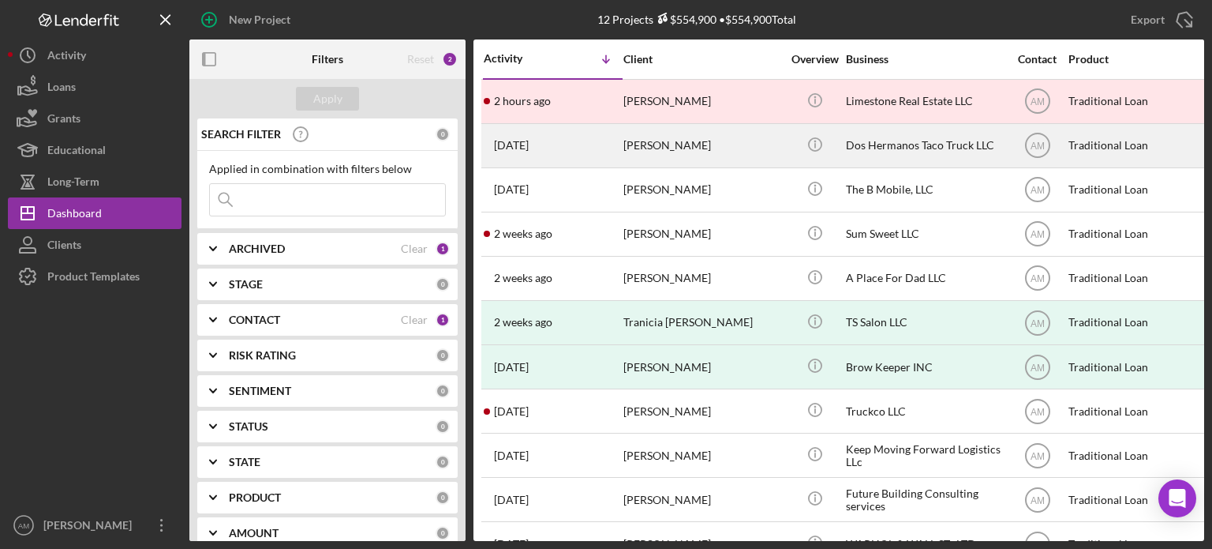
click at [781, 149] on td "[PERSON_NAME]" at bounding box center [704, 145] width 162 height 44
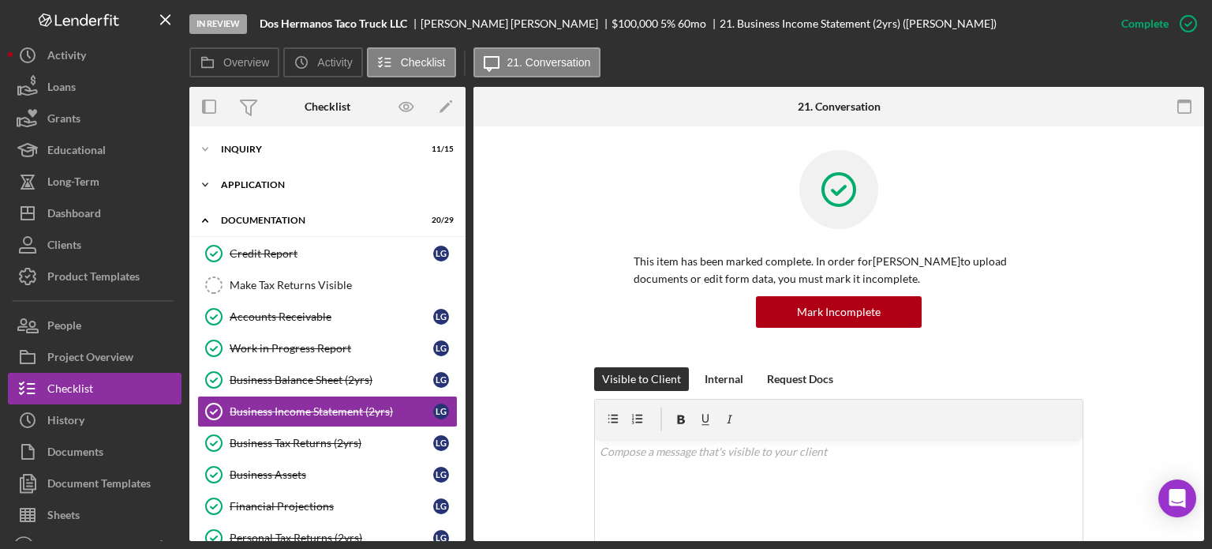
click at [266, 180] on div "Application" at bounding box center [333, 184] width 225 height 9
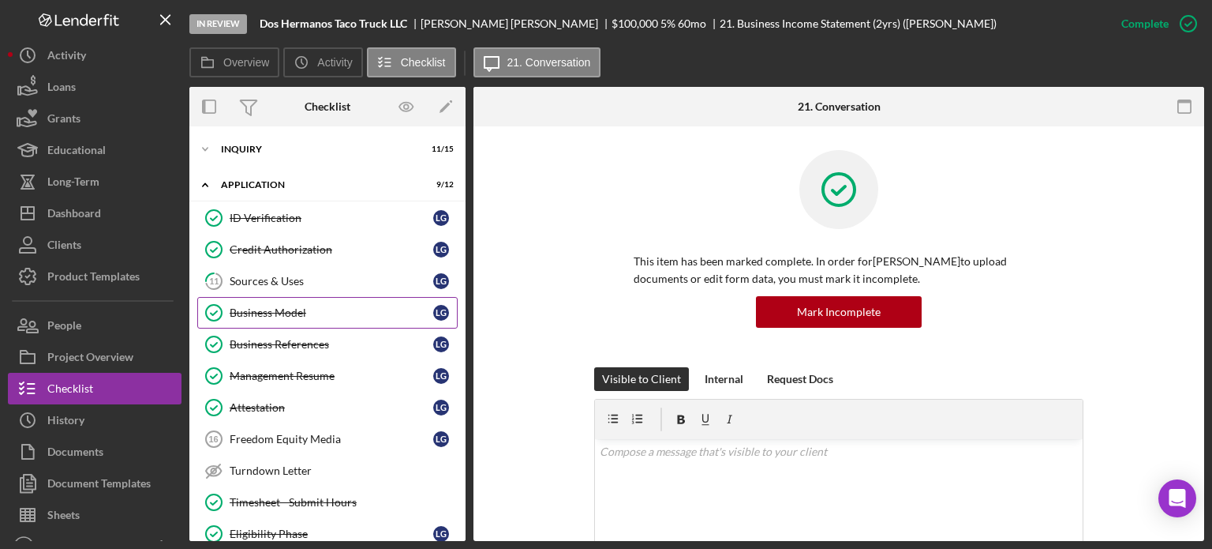
click at [294, 312] on div "Business Model" at bounding box center [332, 312] width 204 height 13
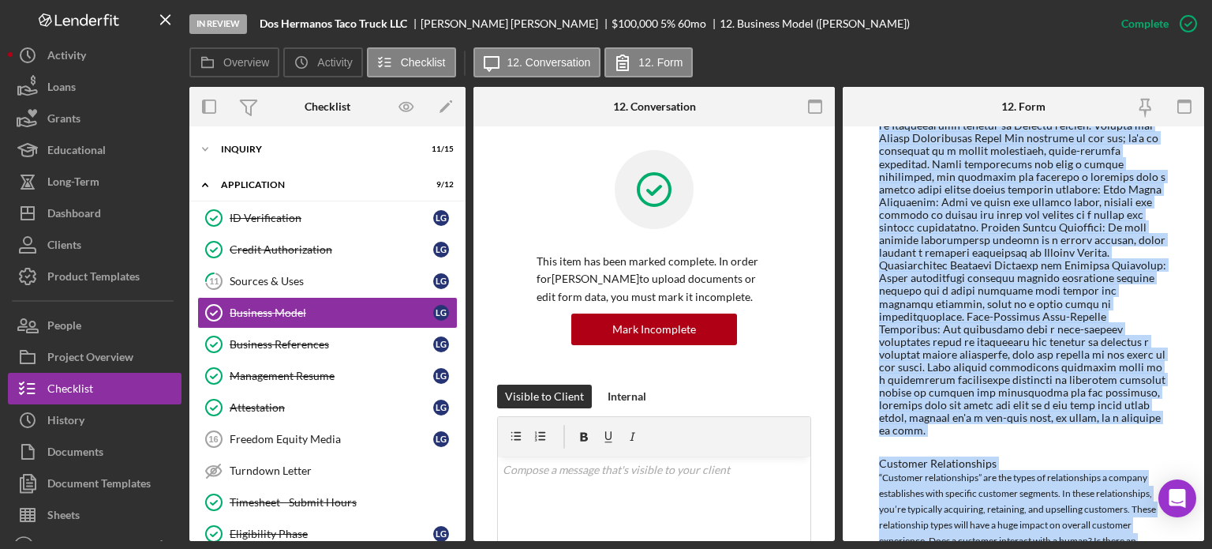
scroll to position [381, 0]
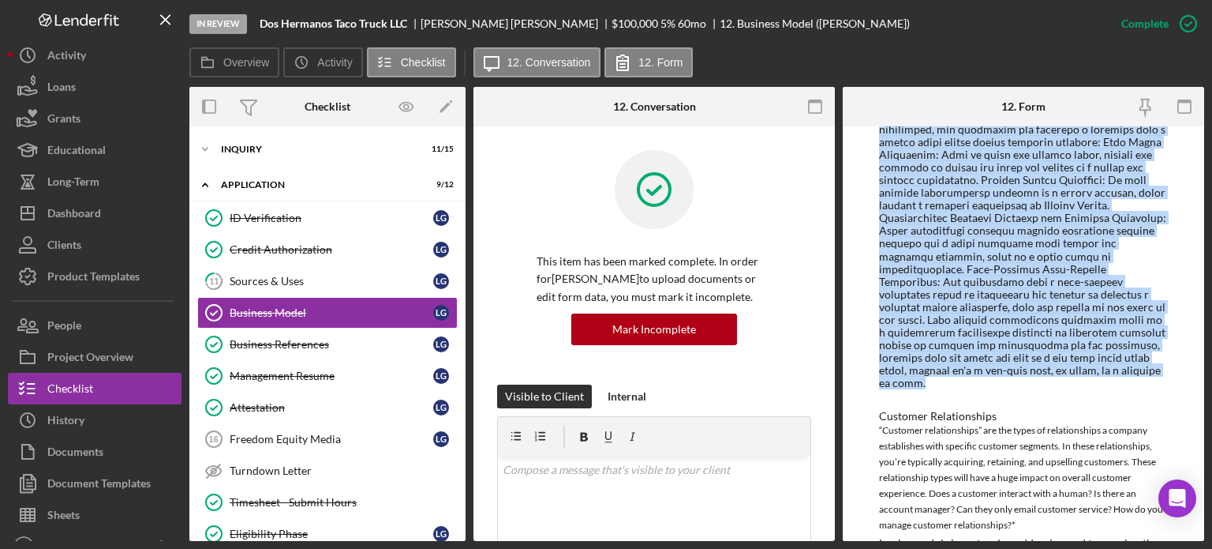
drag, startPoint x: 880, startPoint y: 327, endPoint x: 931, endPoint y: 387, distance: 78.9
click at [931, 387] on div at bounding box center [1023, 154] width 289 height 470
copy div "Dos Hermanos offers a distinct value proposition that sets us apart from compet…"
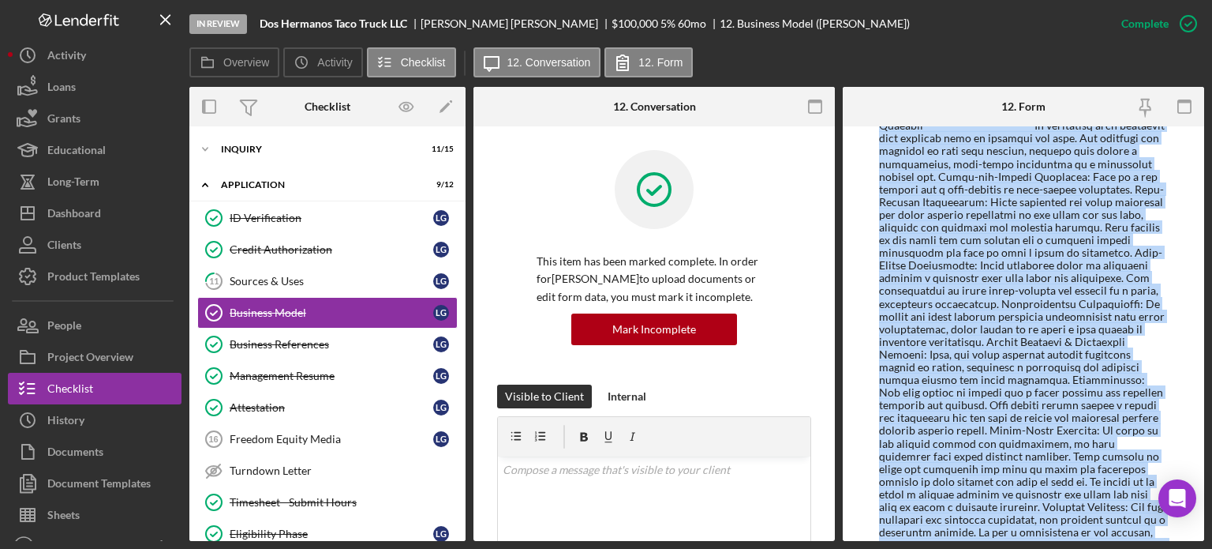
scroll to position [1893, 0]
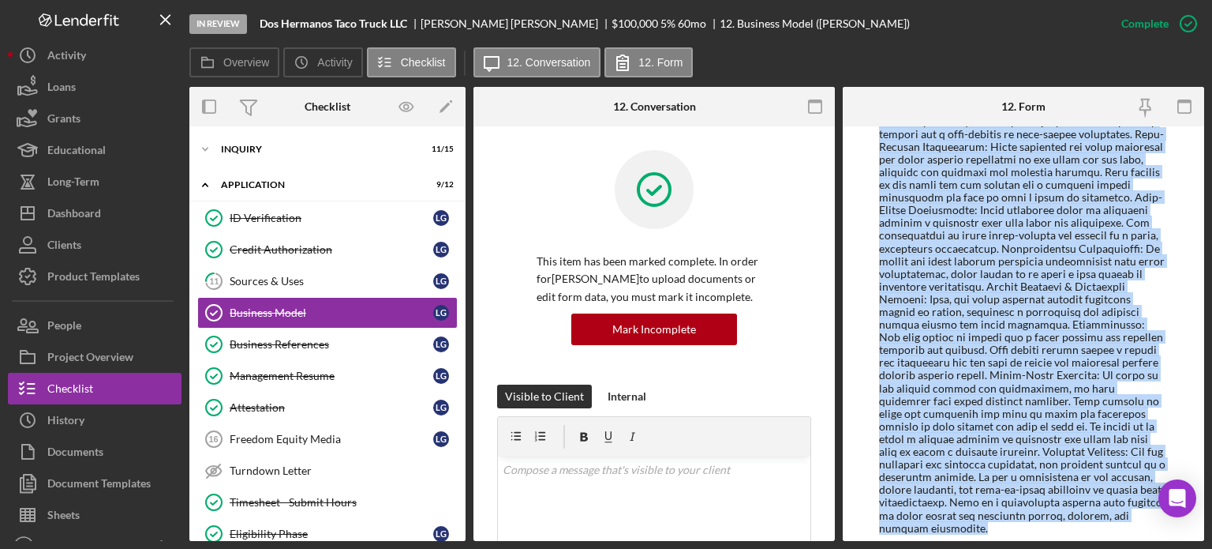
drag, startPoint x: 882, startPoint y: 253, endPoint x: 1118, endPoint y: 477, distance: 325.5
click at [1118, 477] on div at bounding box center [1023, 160] width 289 height 750
copy div "Reaching Our Customers ----------------------- Our channels are designed to be …"
click at [964, 421] on div at bounding box center [1023, 160] width 289 height 750
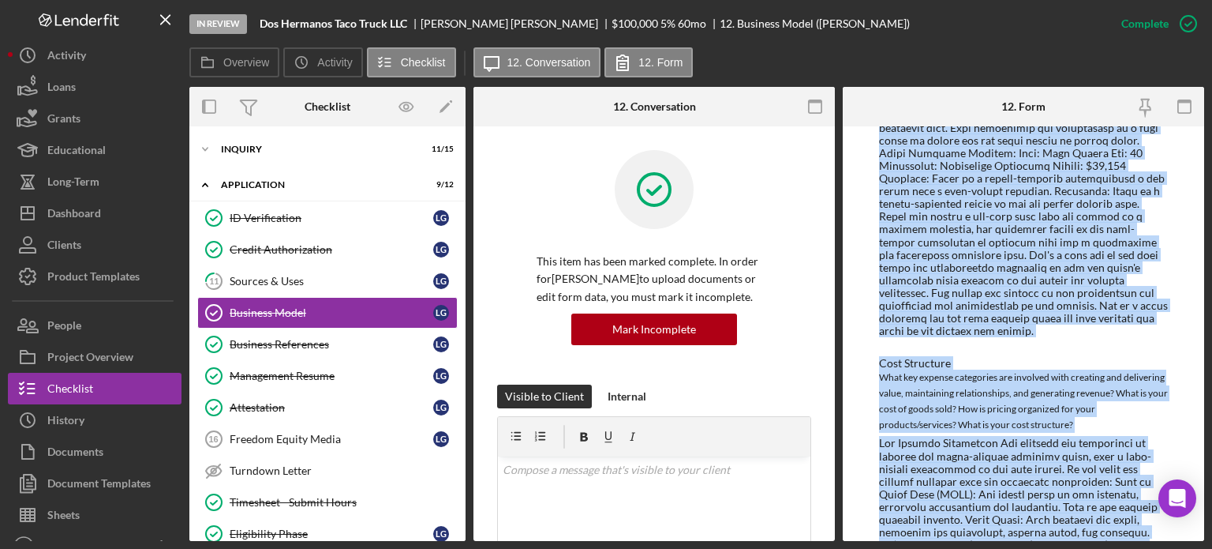
scroll to position [3010, 0]
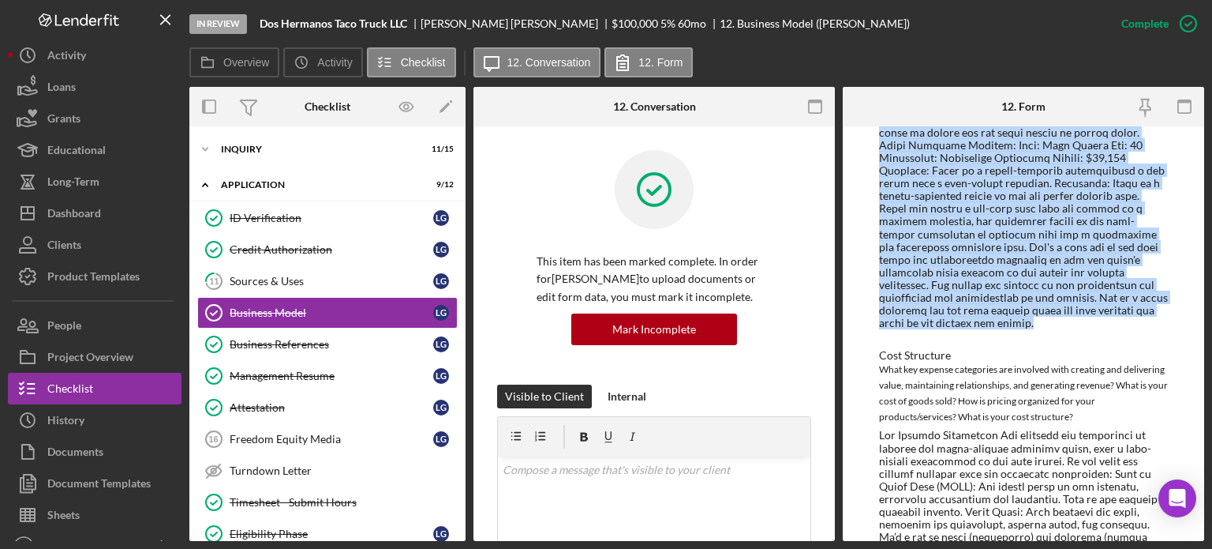
drag, startPoint x: 901, startPoint y: 177, endPoint x: 982, endPoint y: 246, distance: 106.3
copy div "The Full-Service Diner Demographics: Individuals and couples, ages 30-60+, with…"
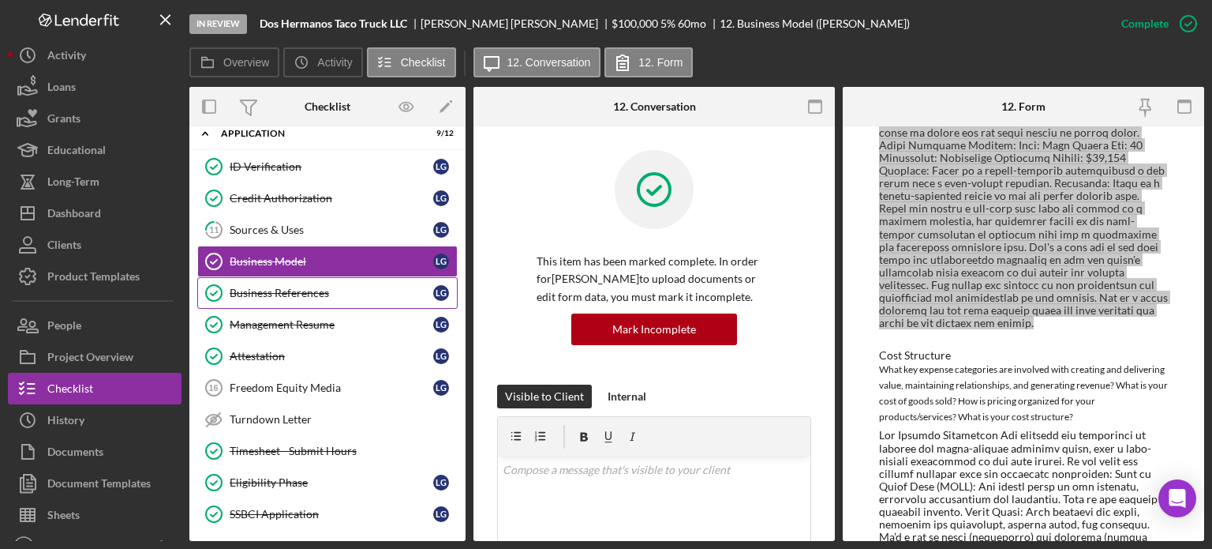
scroll to position [79, 0]
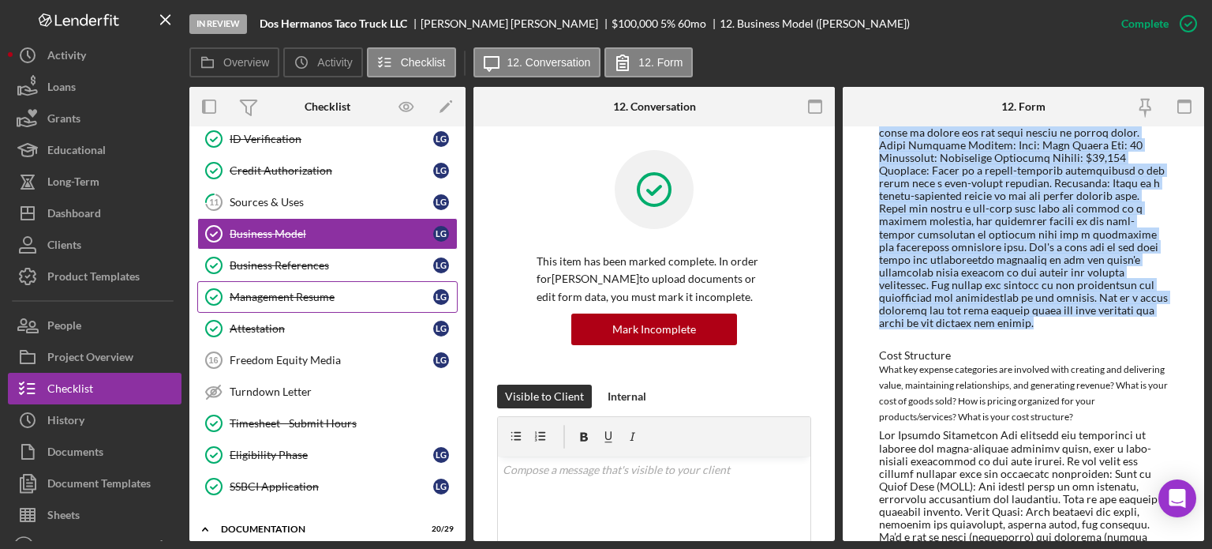
click at [294, 294] on div "Management Resume" at bounding box center [332, 296] width 204 height 13
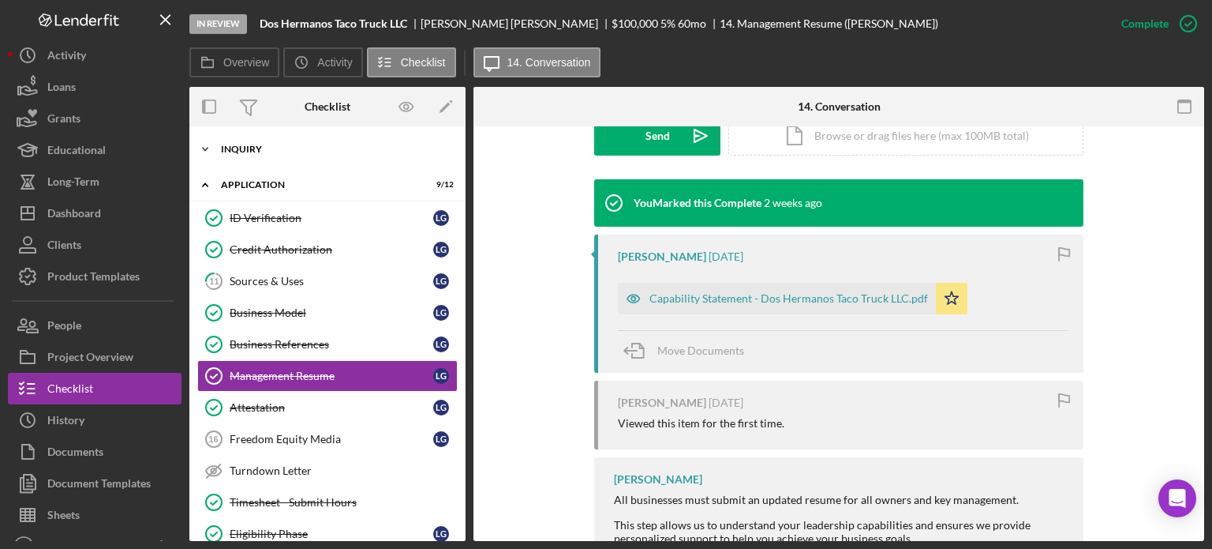
click at [262, 149] on div "Inquiry" at bounding box center [333, 148] width 225 height 9
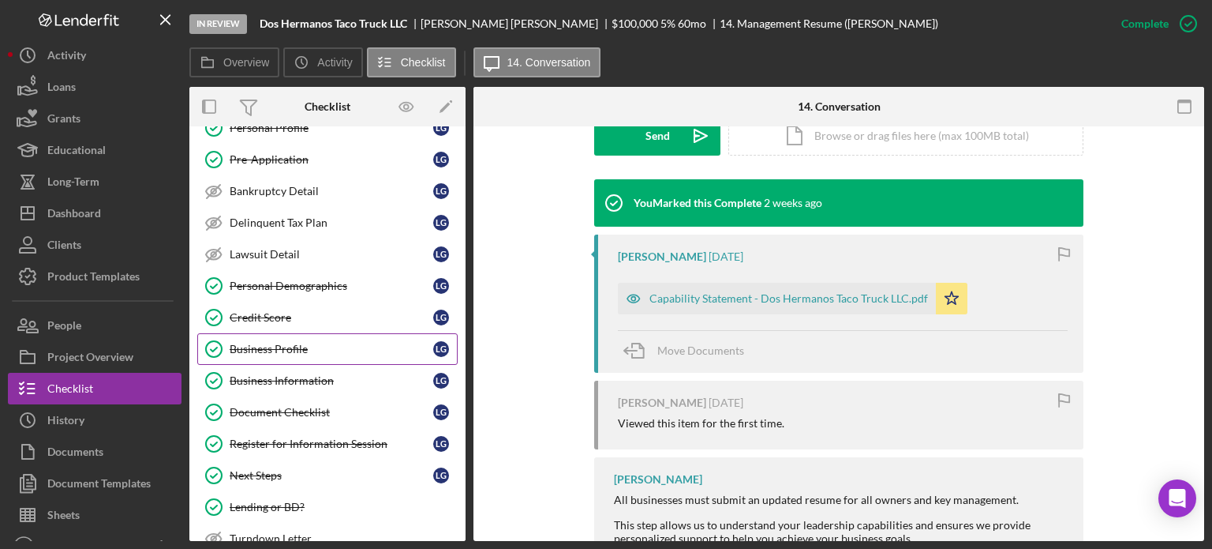
scroll to position [158, 0]
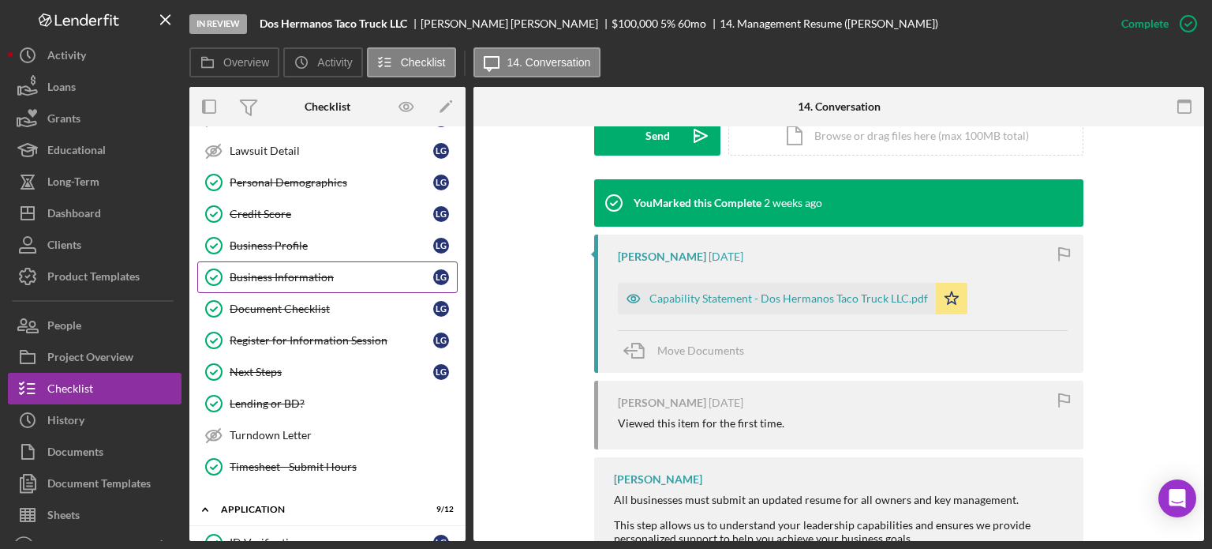
click at [315, 279] on div "Business Information" at bounding box center [332, 277] width 204 height 13
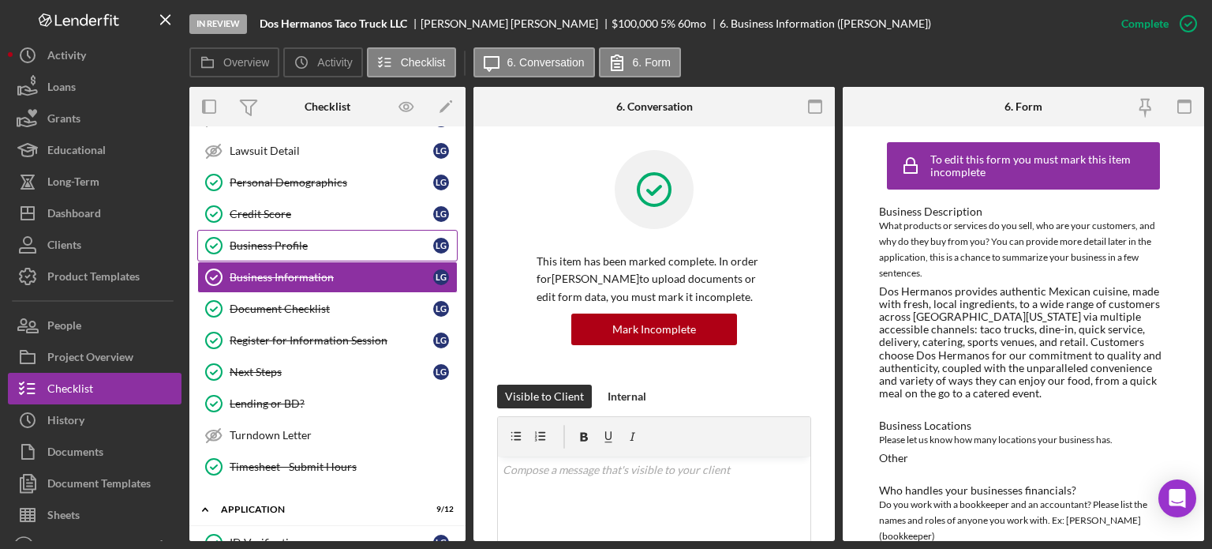
click at [283, 241] on div "Business Profile" at bounding box center [332, 245] width 204 height 13
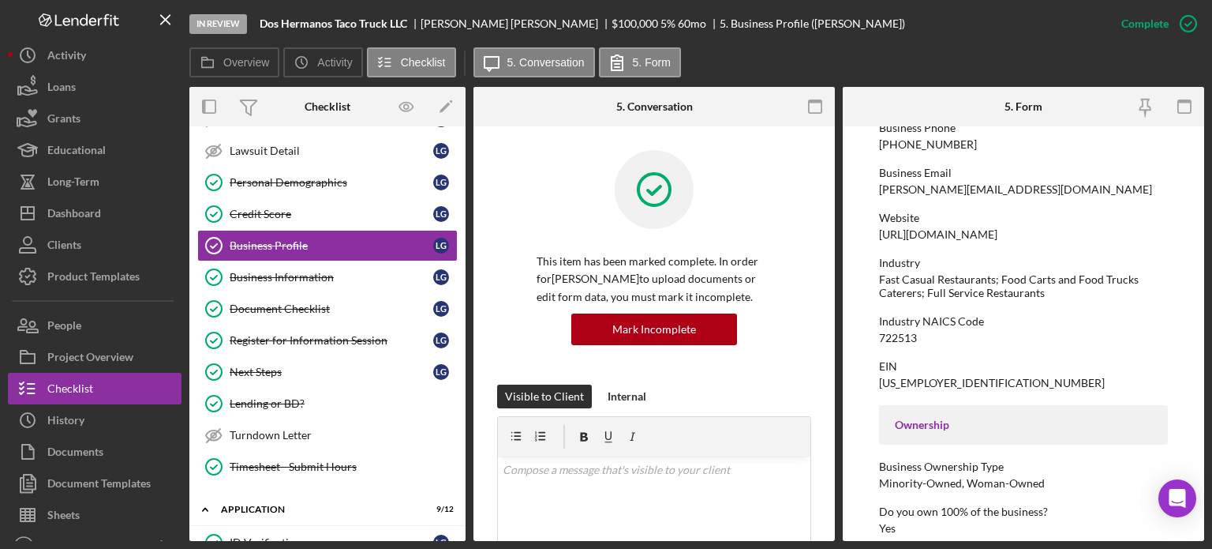
scroll to position [237, 0]
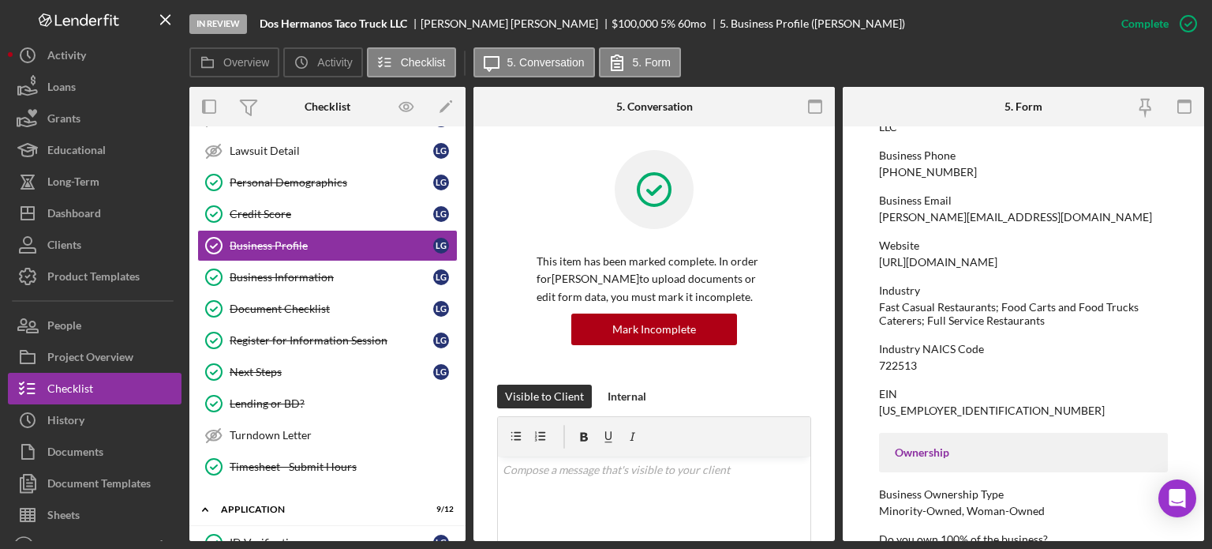
drag, startPoint x: 1002, startPoint y: 260, endPoint x: 875, endPoint y: 261, distance: 127.9
click at [875, 261] on form "To edit this form you must mark this item incomplete Business Name Dos Hermanos…" at bounding box center [1023, 333] width 361 height 414
copy div "https://www.eatatdos.com"
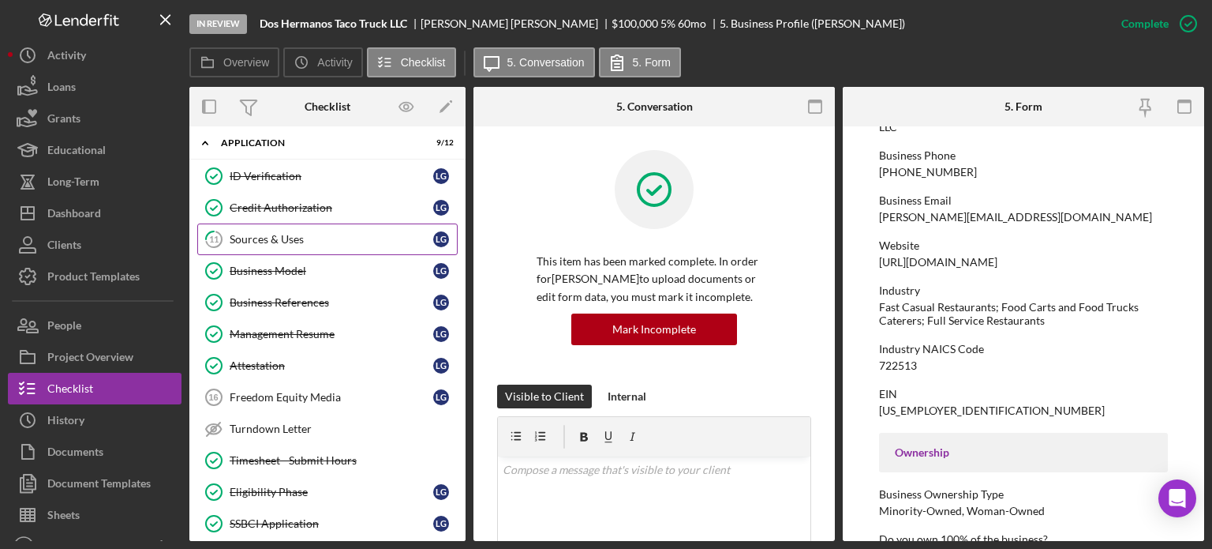
scroll to position [552, 0]
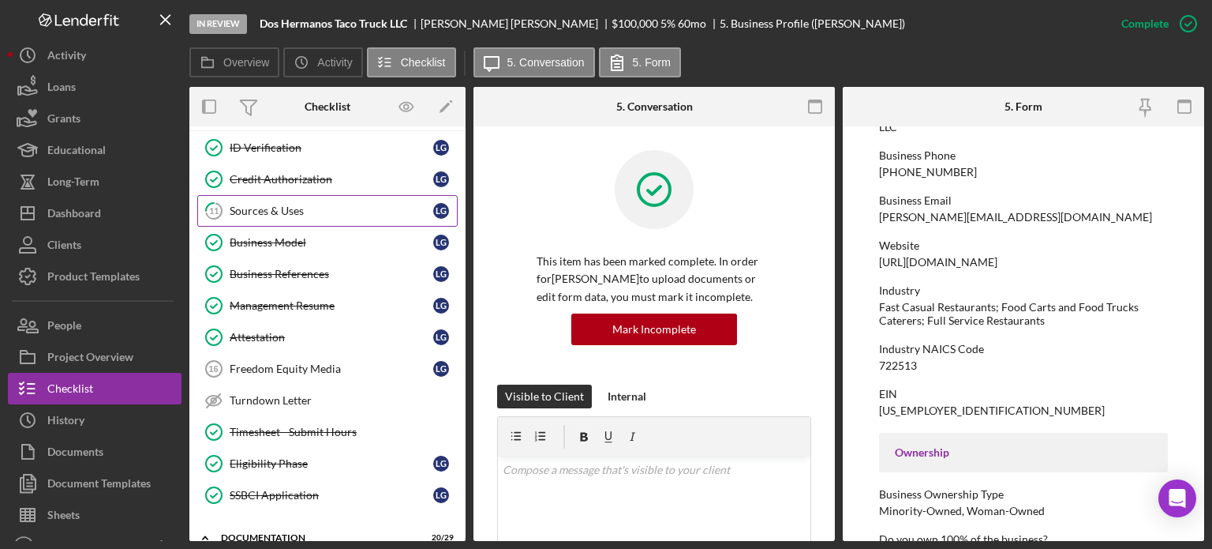
click at [298, 204] on div "Sources & Uses" at bounding box center [332, 210] width 204 height 13
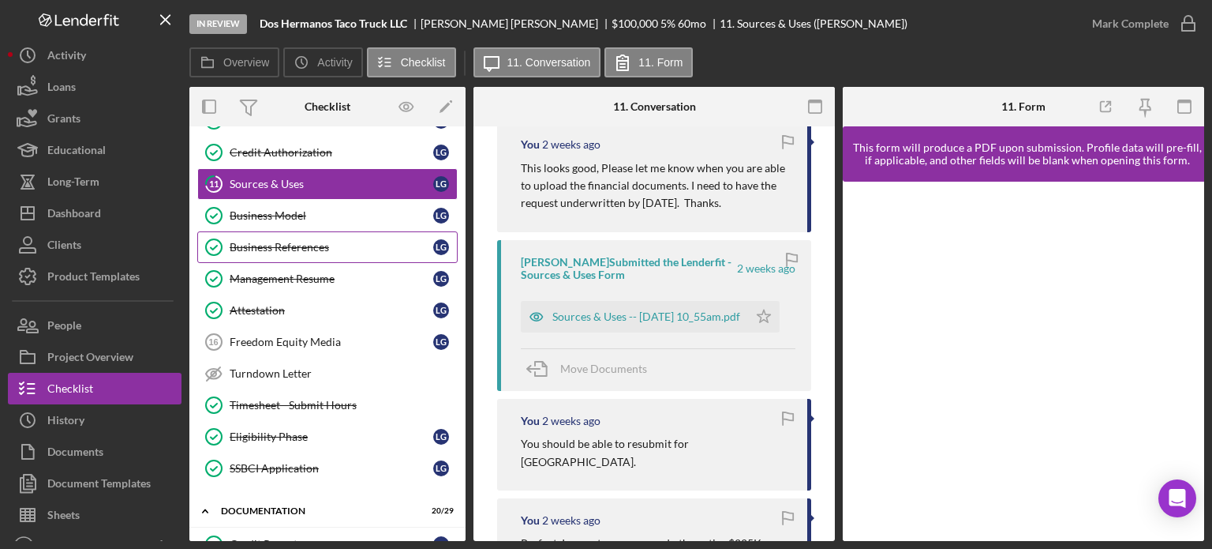
scroll to position [552, 0]
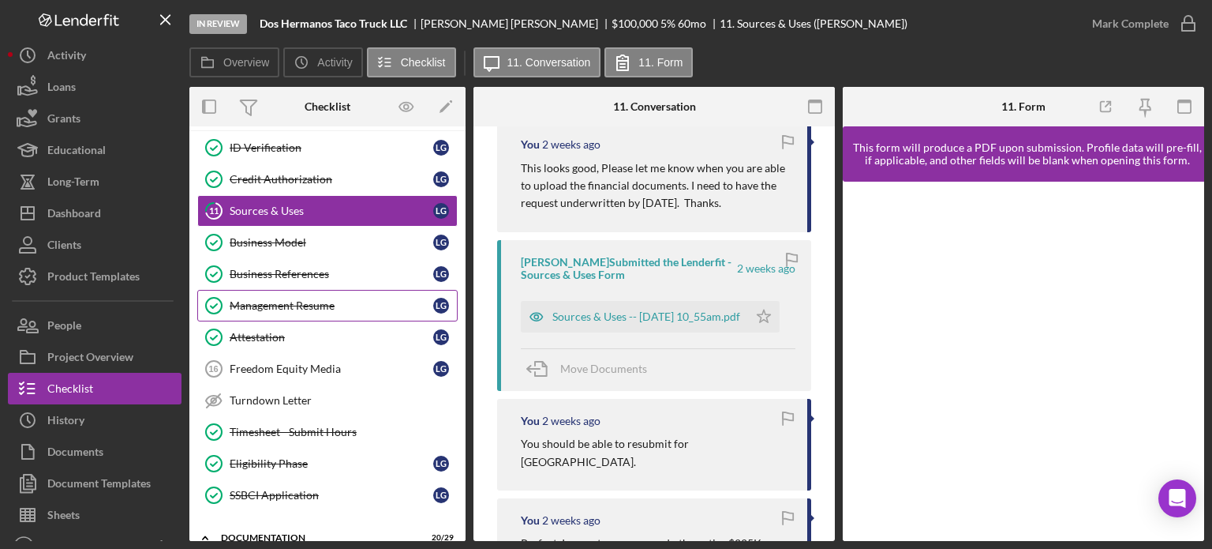
click at [297, 299] on div "Management Resume" at bounding box center [332, 305] width 204 height 13
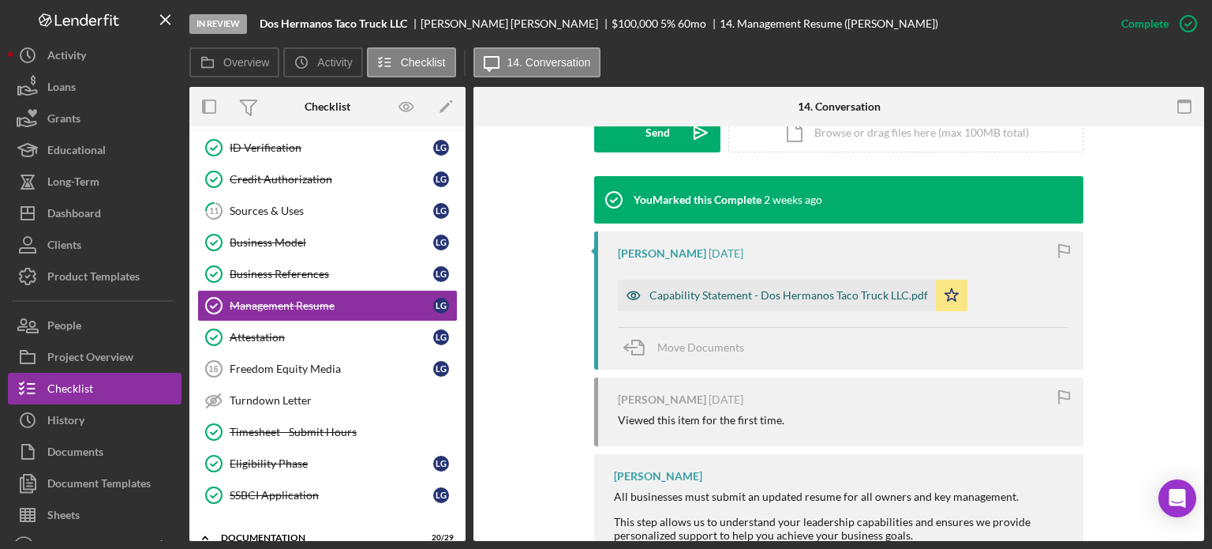
scroll to position [448, 0]
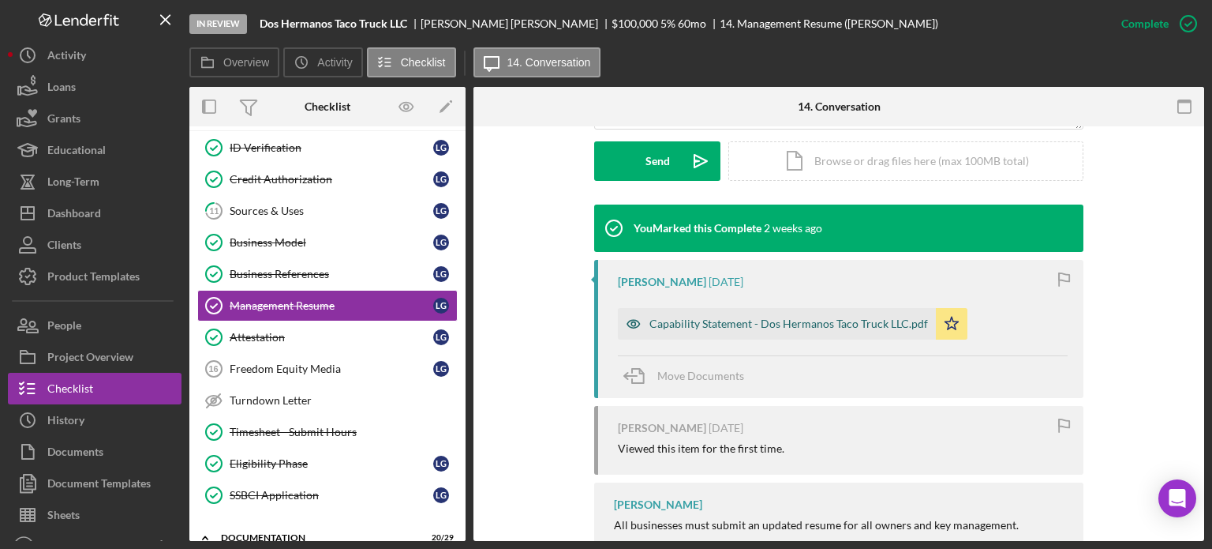
click at [802, 324] on div "Capability Statement - Dos Hermanos Taco Truck LLC.pdf" at bounding box center [789, 323] width 279 height 13
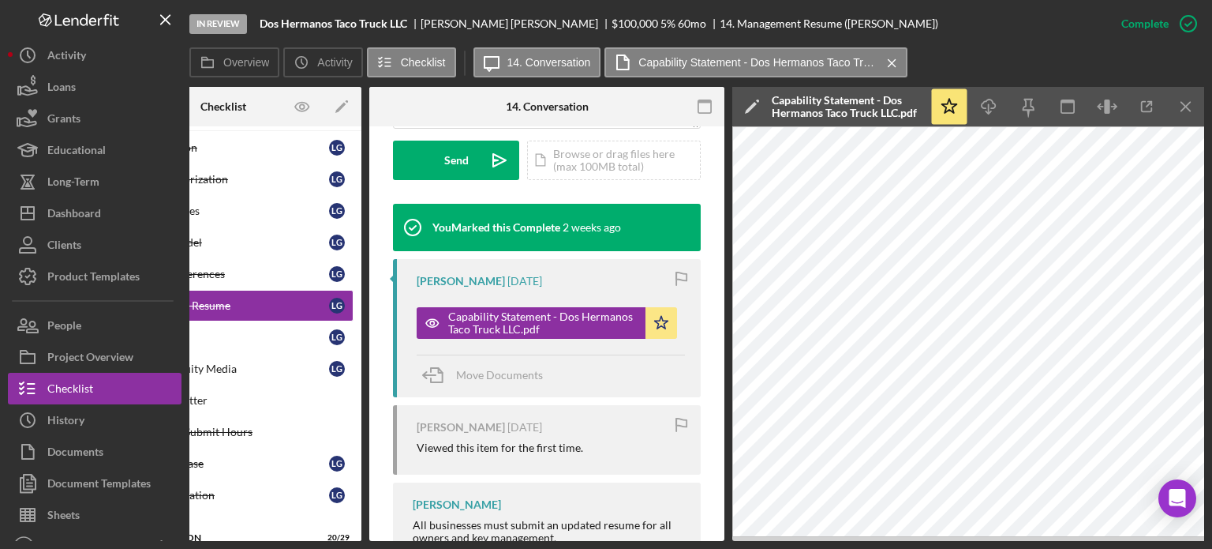
scroll to position [0, 105]
click at [1144, 109] on icon "button" at bounding box center [1147, 107] width 36 height 36
